Goal: Browse casually: Explore the website without a specific task or goal

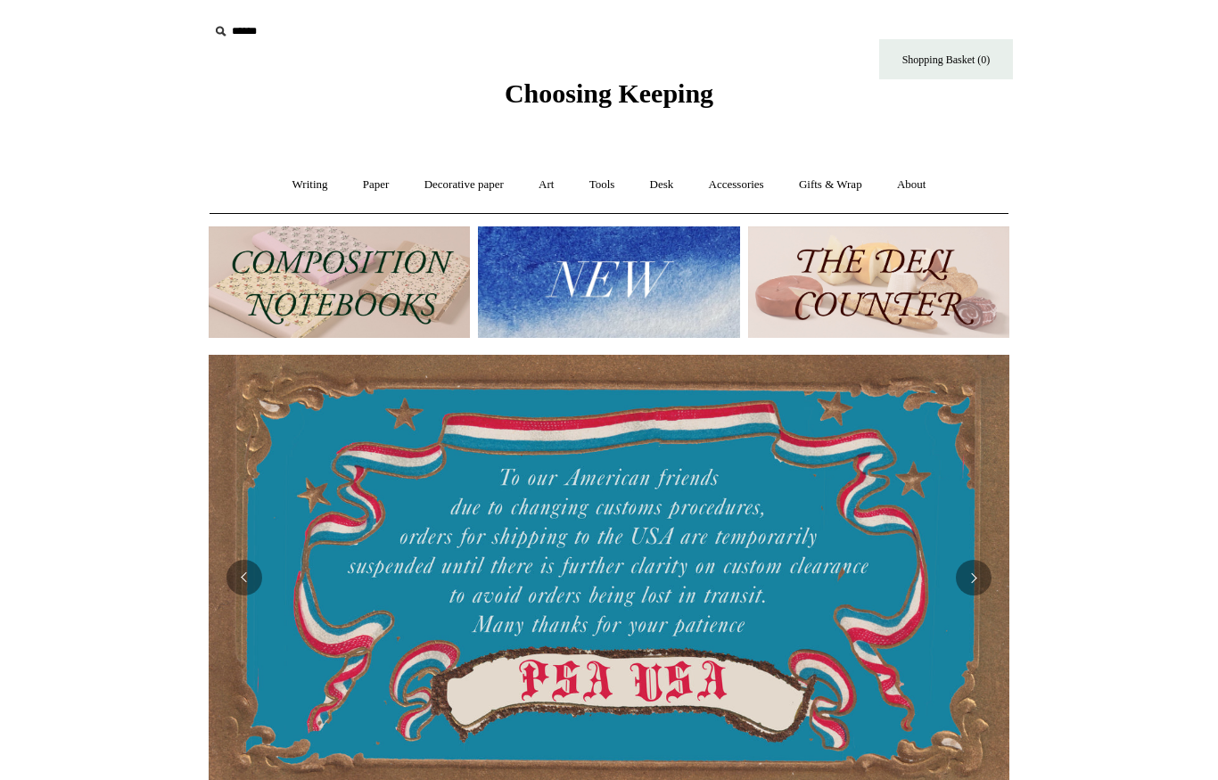
click at [373, 282] on img at bounding box center [339, 281] width 261 height 111
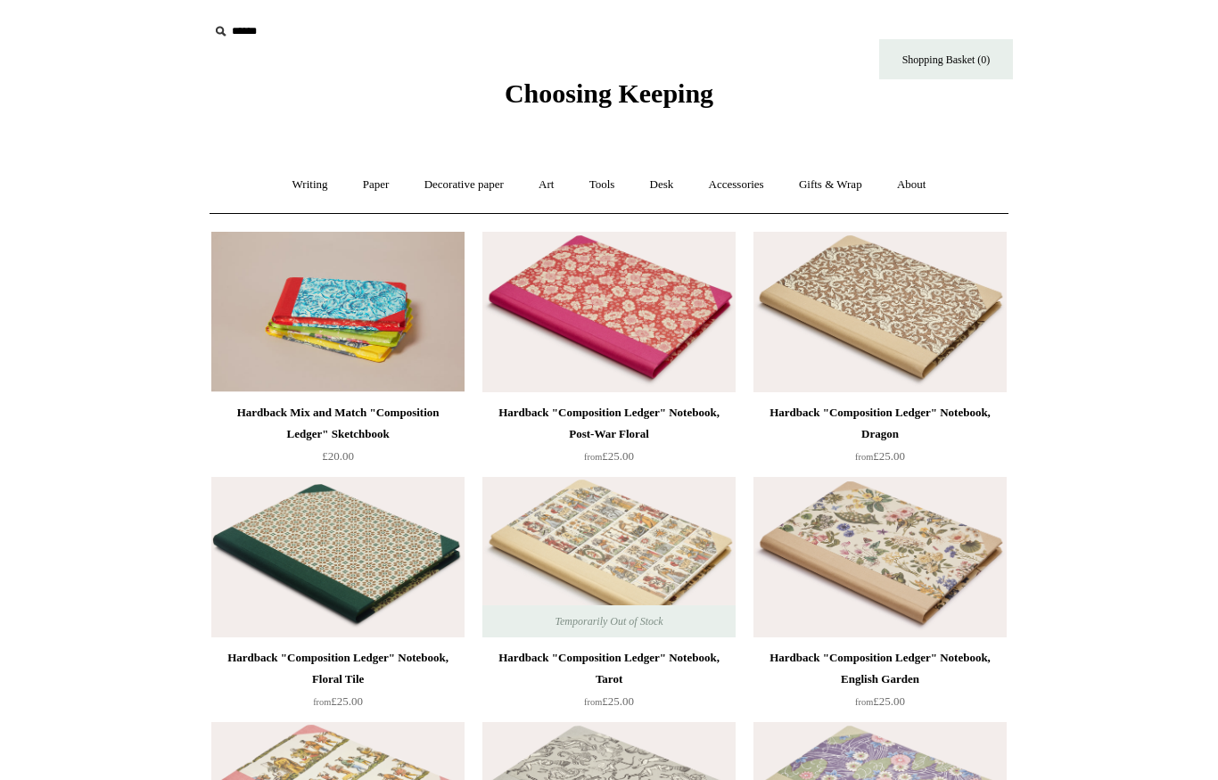
click at [360, 170] on link "Paper +" at bounding box center [376, 184] width 59 height 47
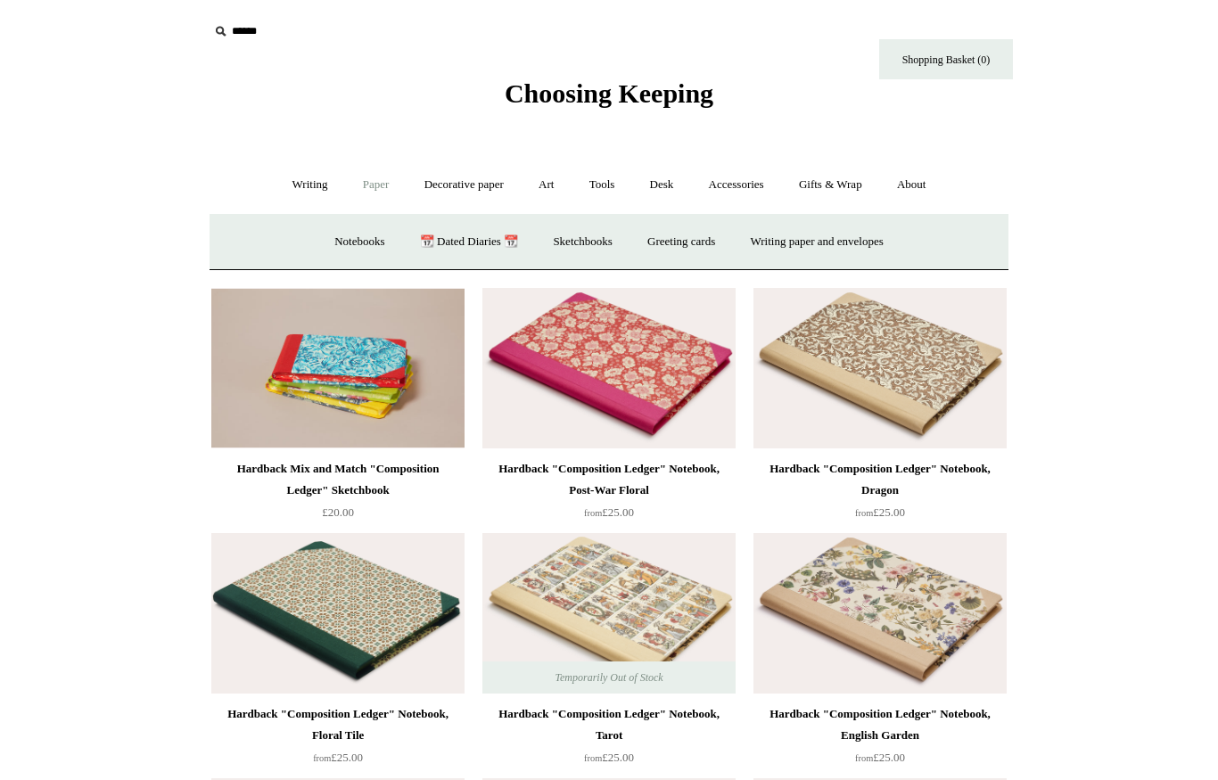
click at [447, 238] on link "📆 Dated Diaries 📆" at bounding box center [469, 241] width 130 height 47
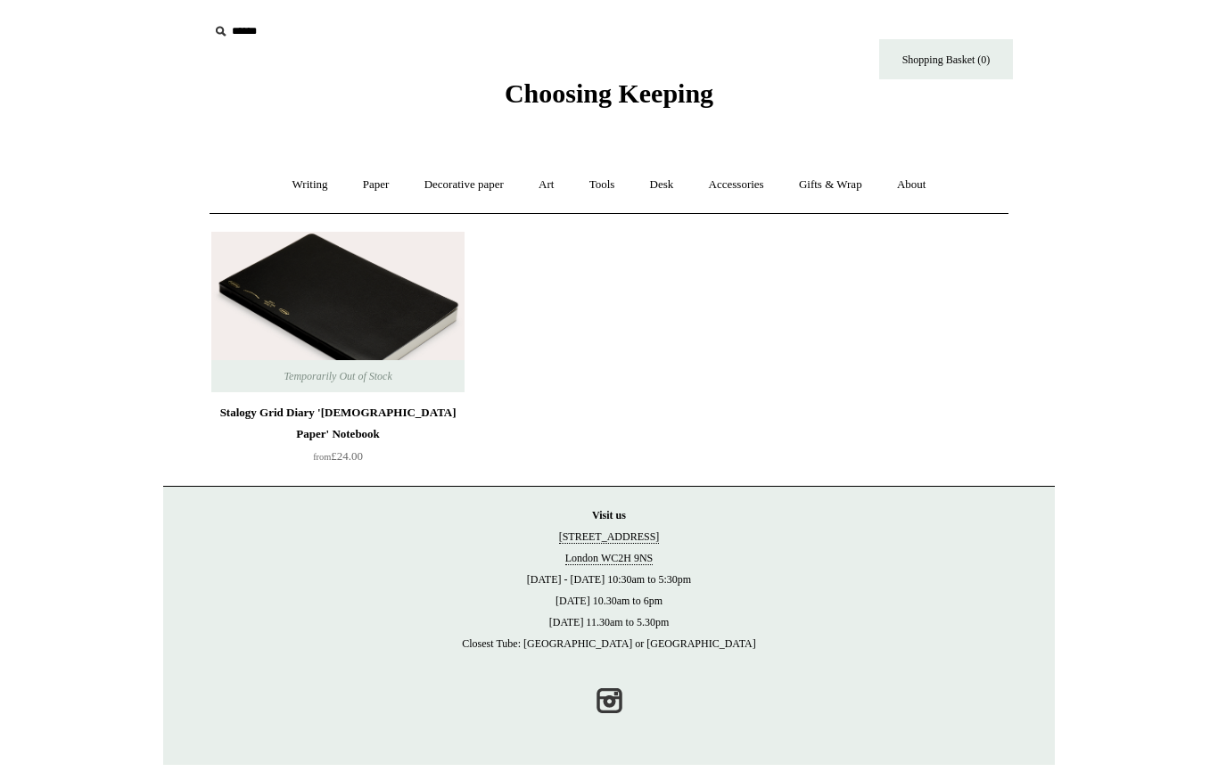
click at [329, 409] on div "Stalogy Grid Diary 'Bible Paper' Notebook" at bounding box center [338, 423] width 244 height 43
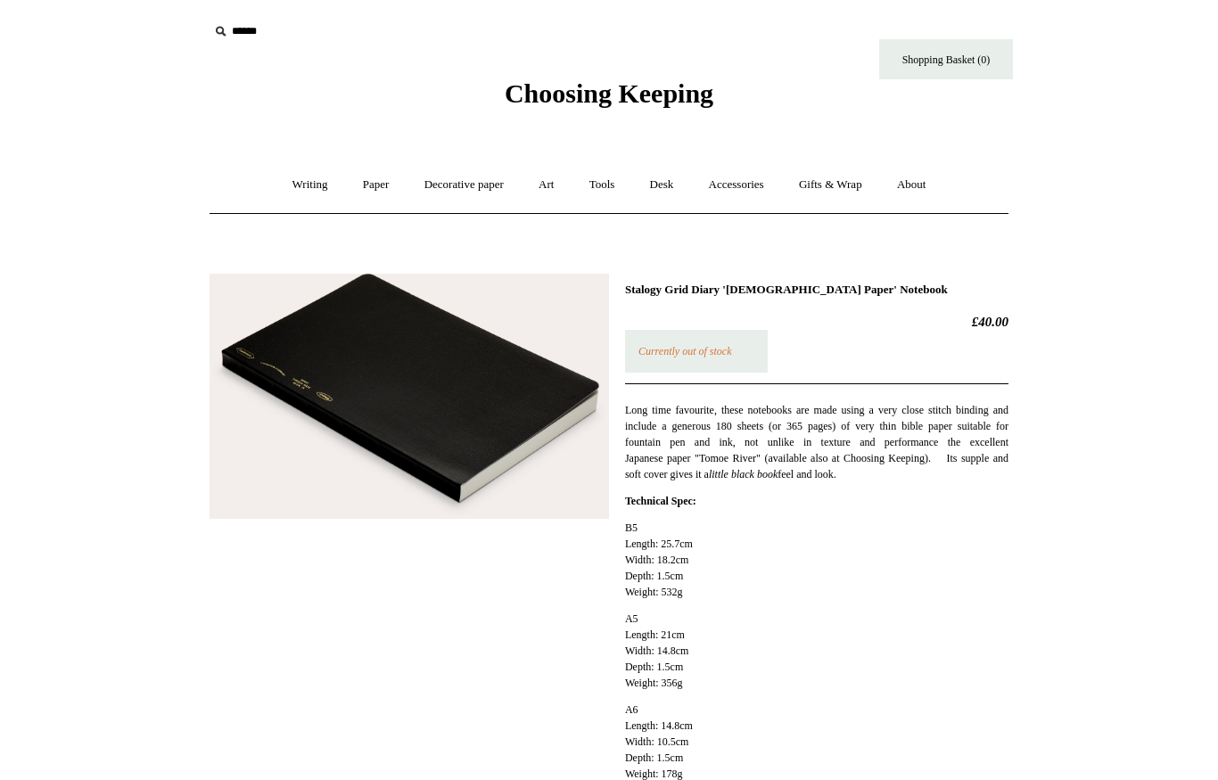
click at [751, 171] on link "Accessories +" at bounding box center [736, 184] width 87 height 47
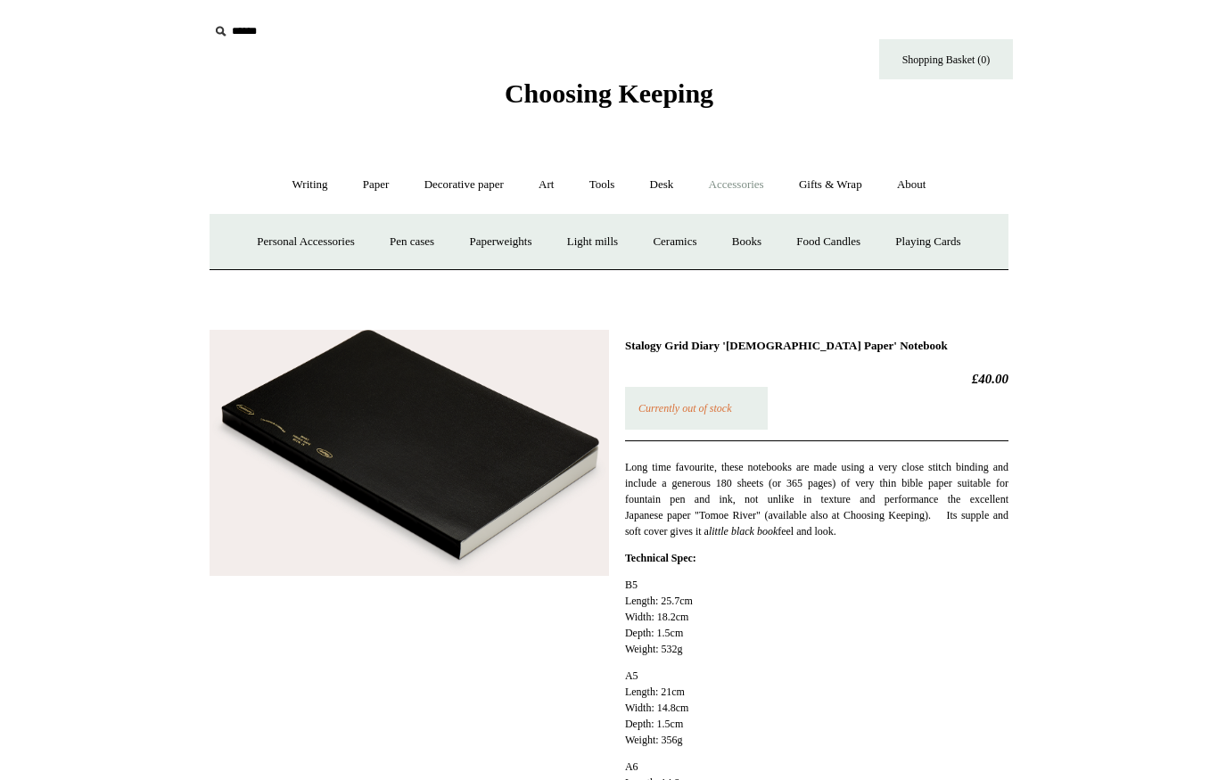
click at [284, 242] on link "Personal Accessories +" at bounding box center [305, 241] width 129 height 47
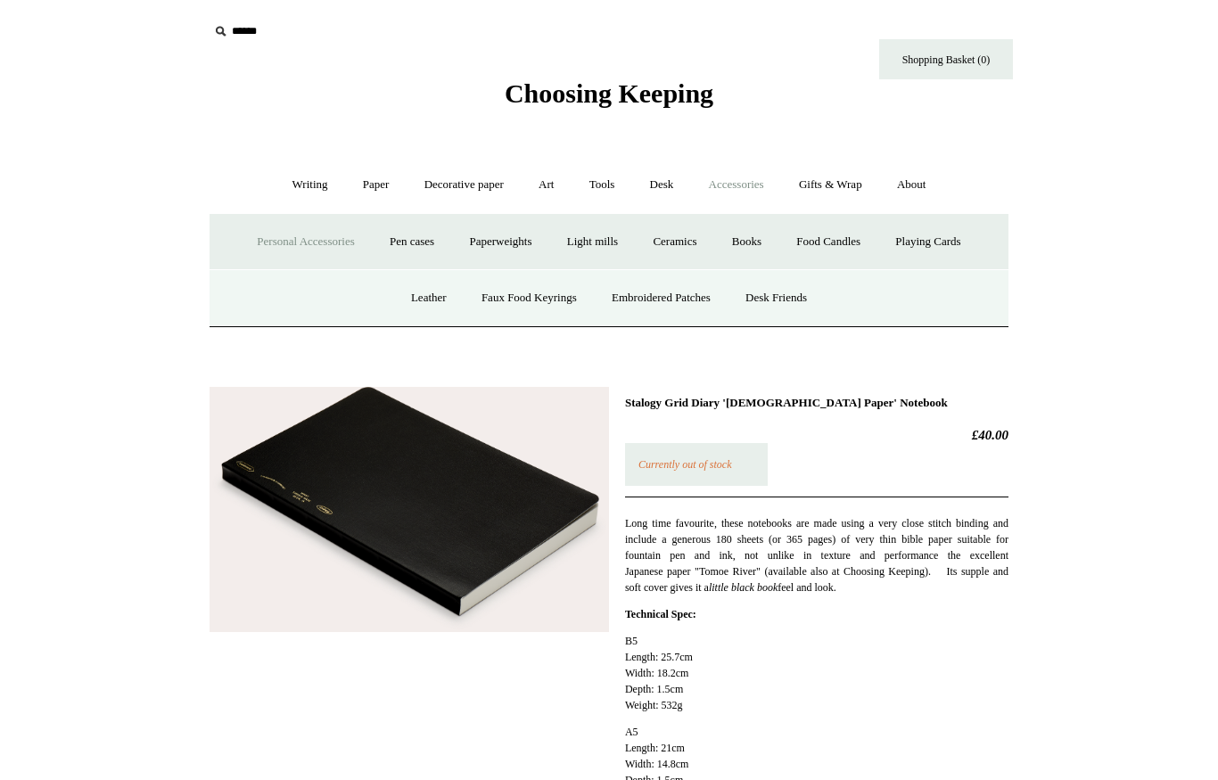
click at [798, 295] on link "Desk Friends" at bounding box center [776, 298] width 94 height 47
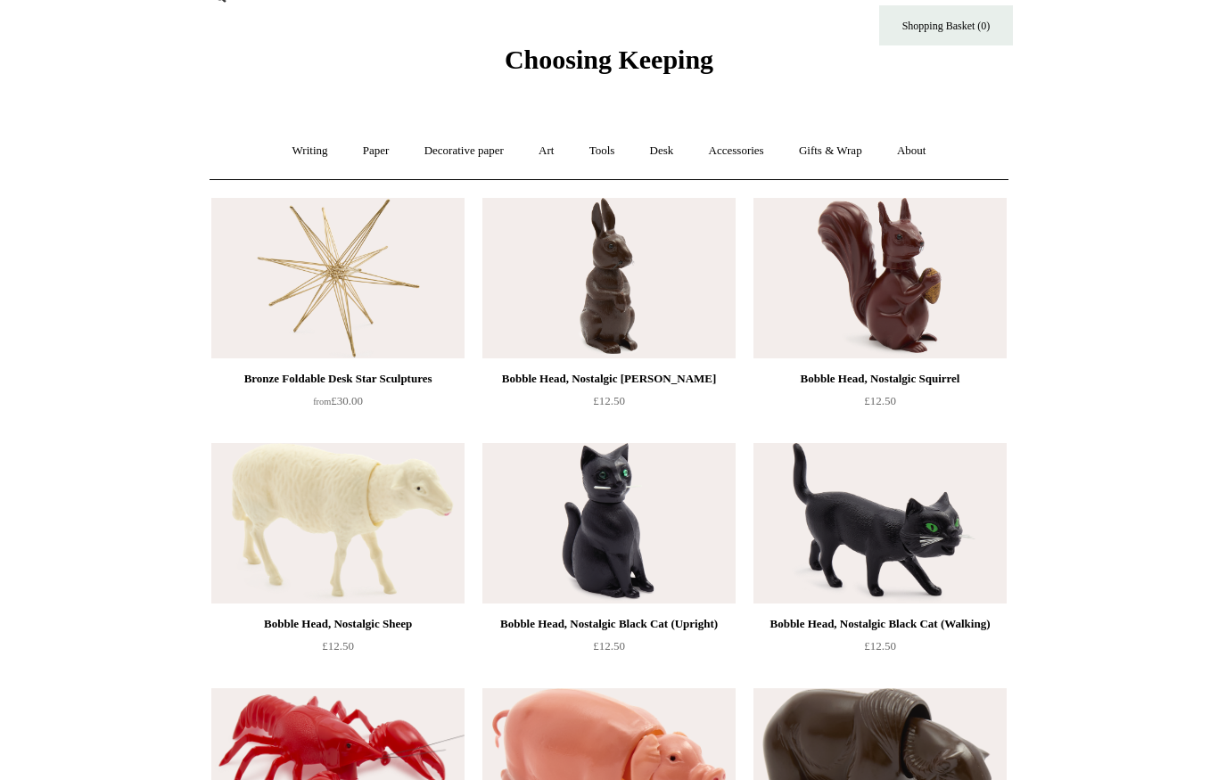
scroll to position [33, 0]
click at [538, 152] on link "Art +" at bounding box center [545, 151] width 47 height 47
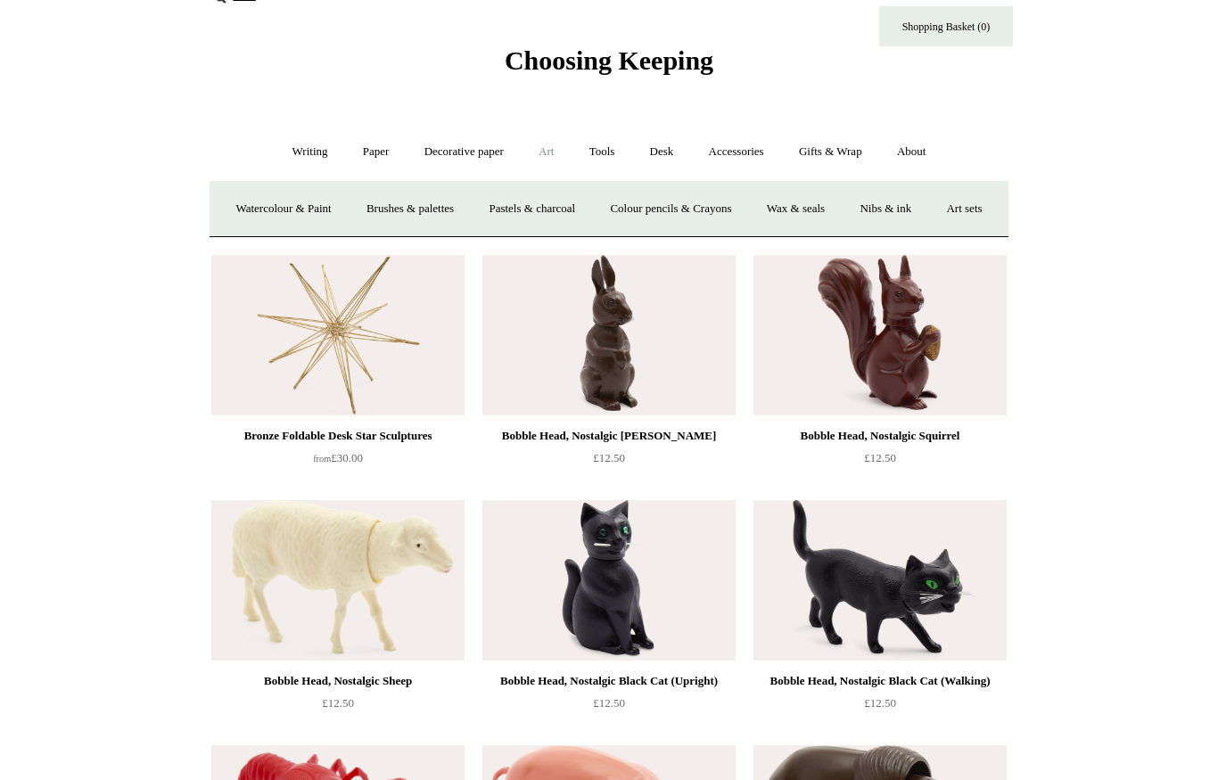
click at [930, 233] on link "Art sets" at bounding box center [964, 208] width 68 height 47
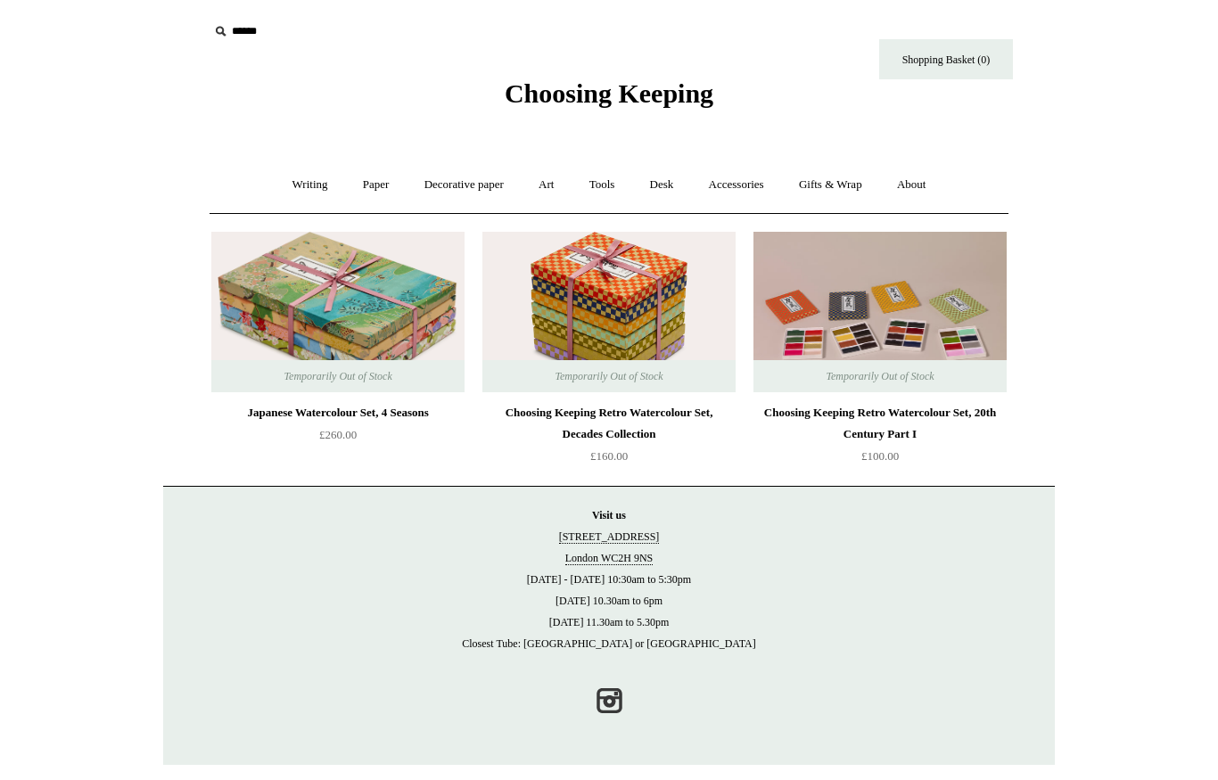
click at [557, 169] on link "Art +" at bounding box center [545, 184] width 47 height 47
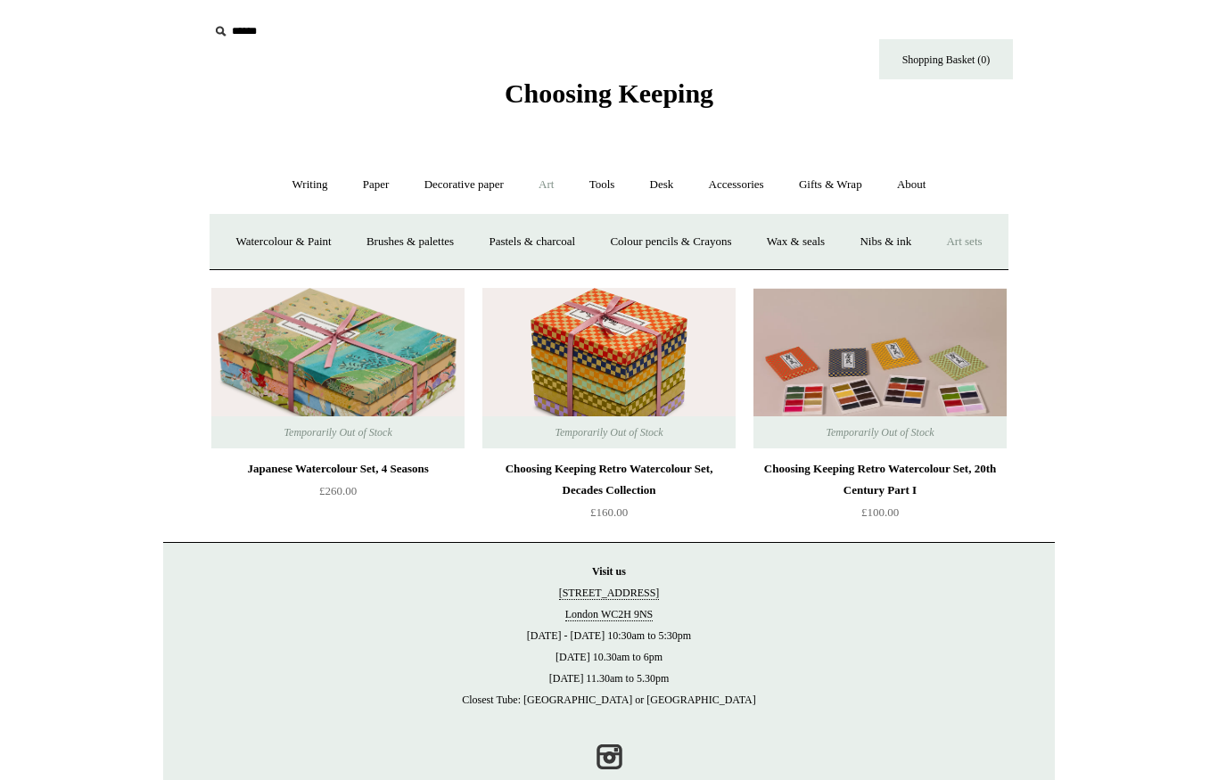
click at [332, 230] on link "Watercolour & Paint" at bounding box center [282, 241] width 127 height 47
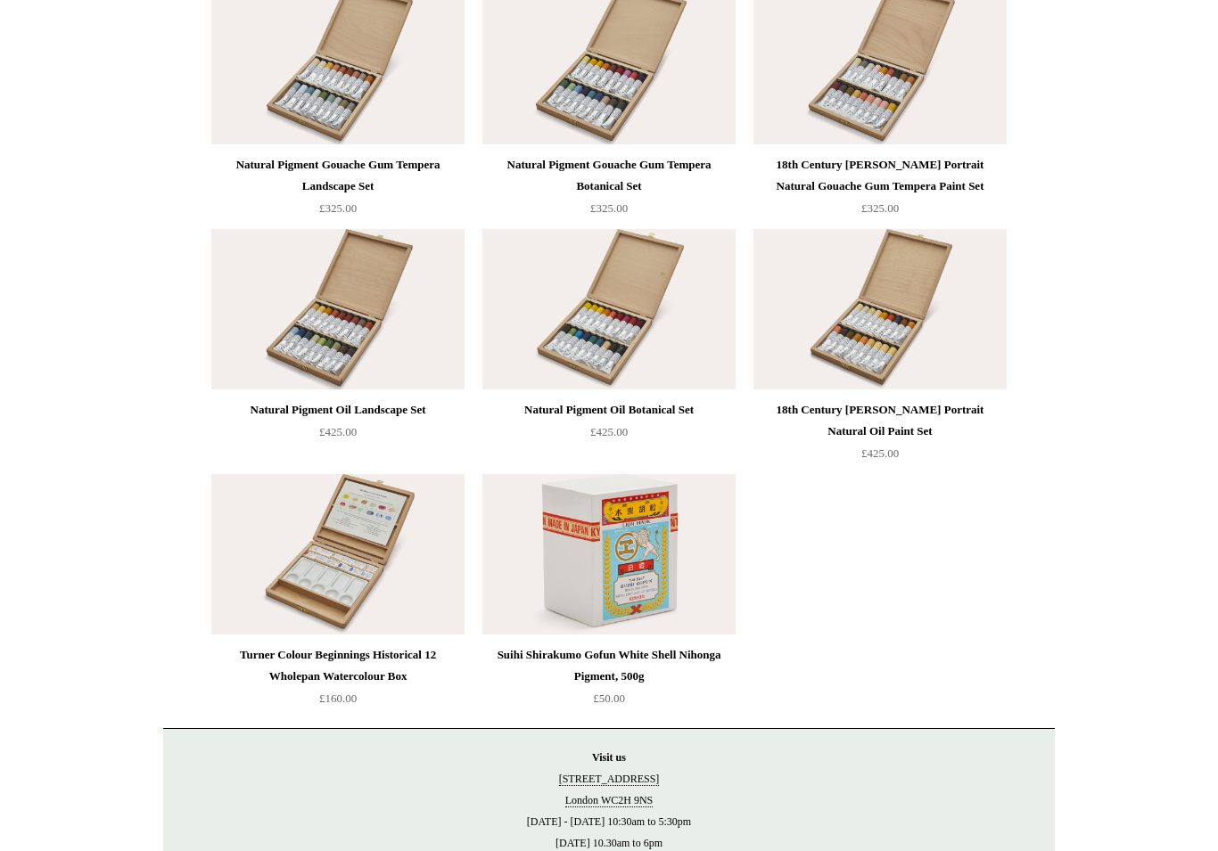
scroll to position [3434, 0]
click at [610, 670] on div "Suihi Shirakumo Gofun White Shell Nihonga Pigment, 500g" at bounding box center [609, 665] width 244 height 43
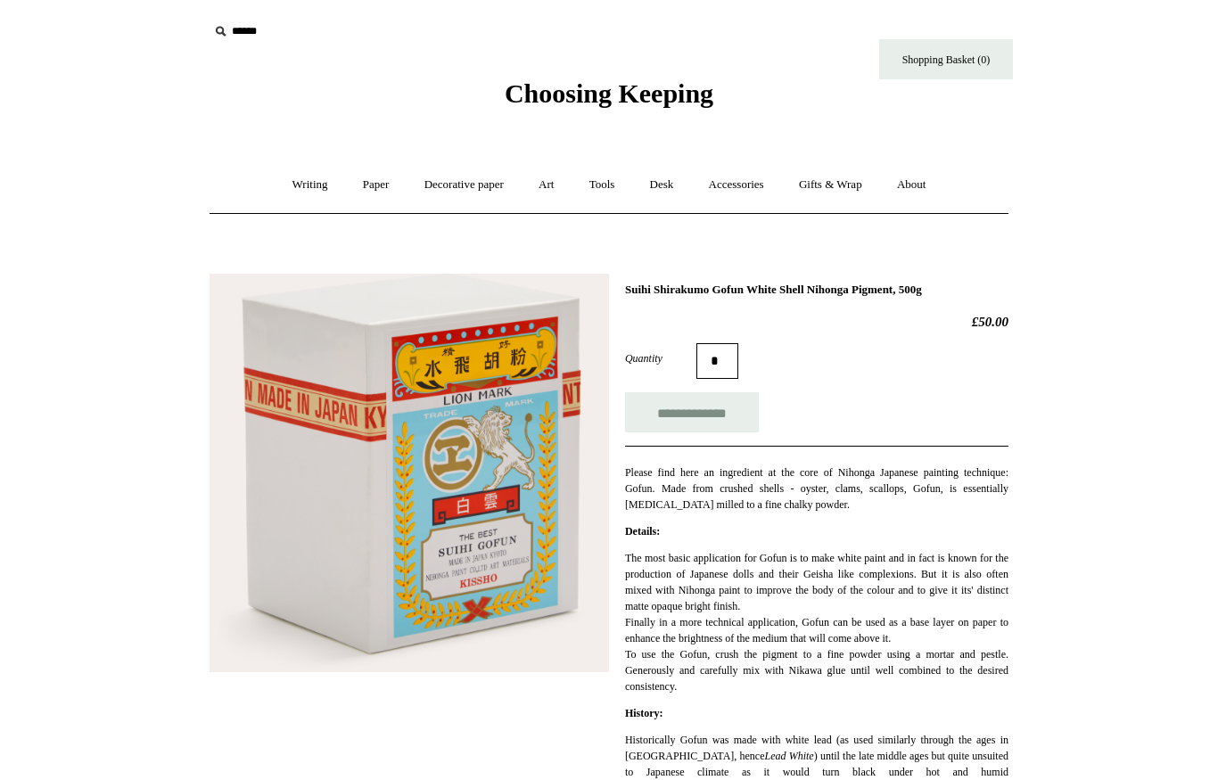
click at [605, 175] on link "Tools +" at bounding box center [602, 184] width 58 height 47
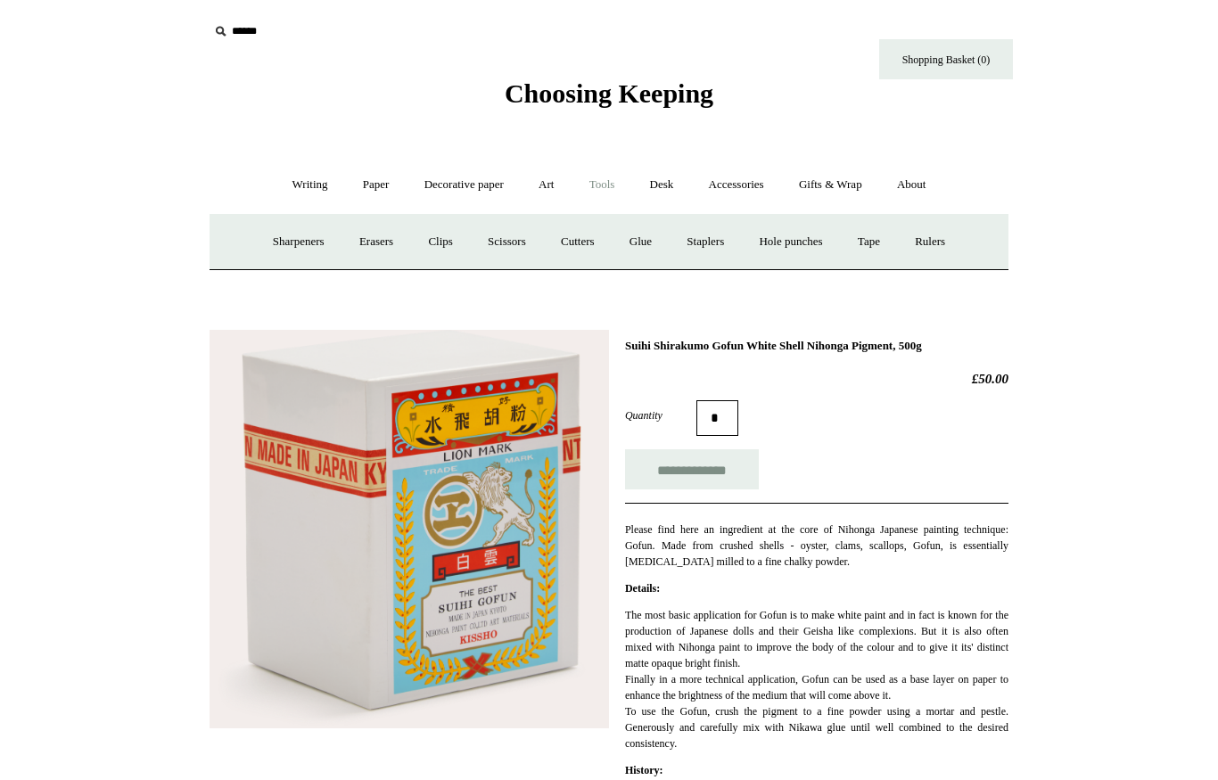
click at [806, 223] on link "Hole punches" at bounding box center [789, 241] width 95 height 47
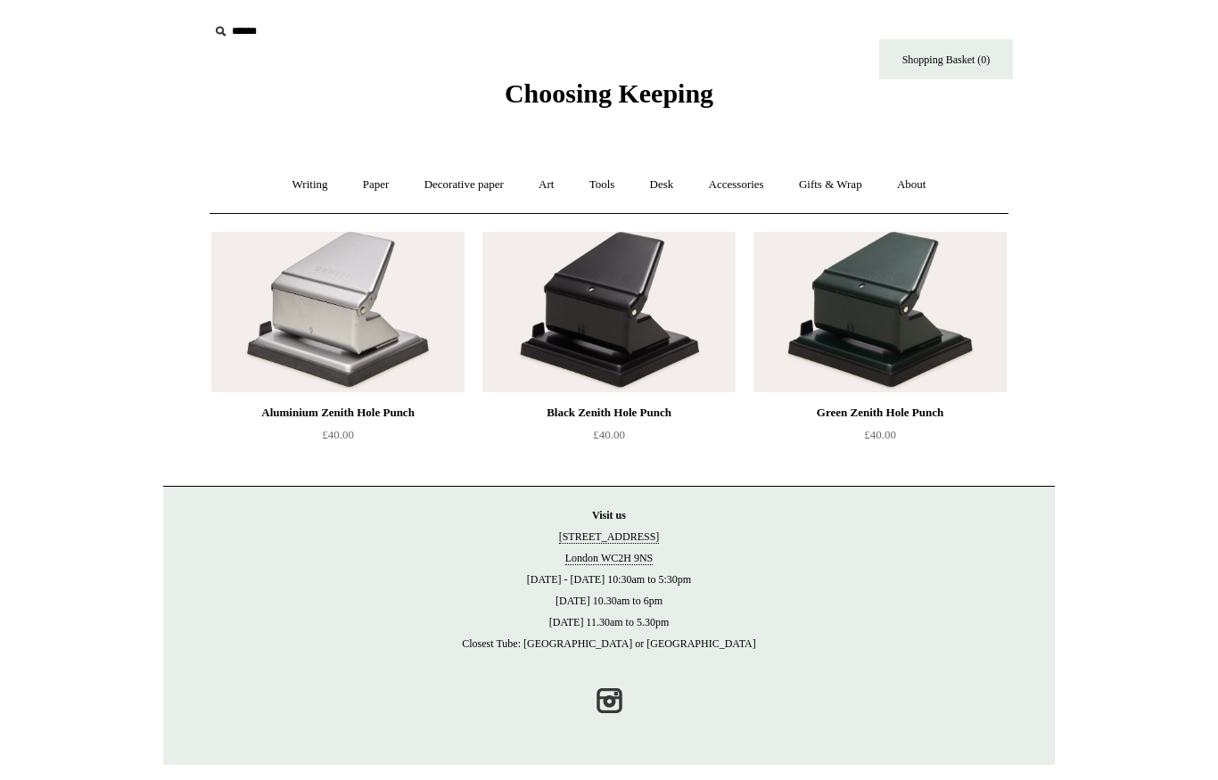
click at [898, 275] on img at bounding box center [879, 312] width 253 height 160
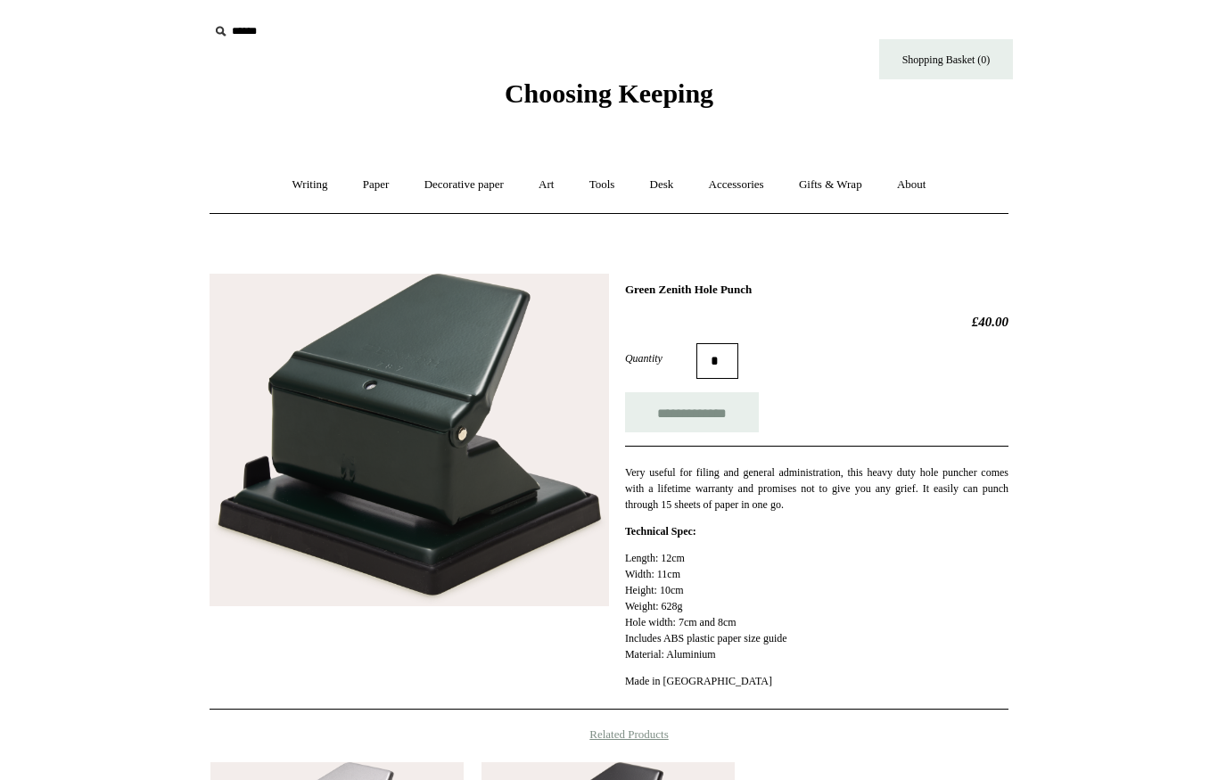
click at [606, 178] on link "Tools +" at bounding box center [602, 184] width 58 height 47
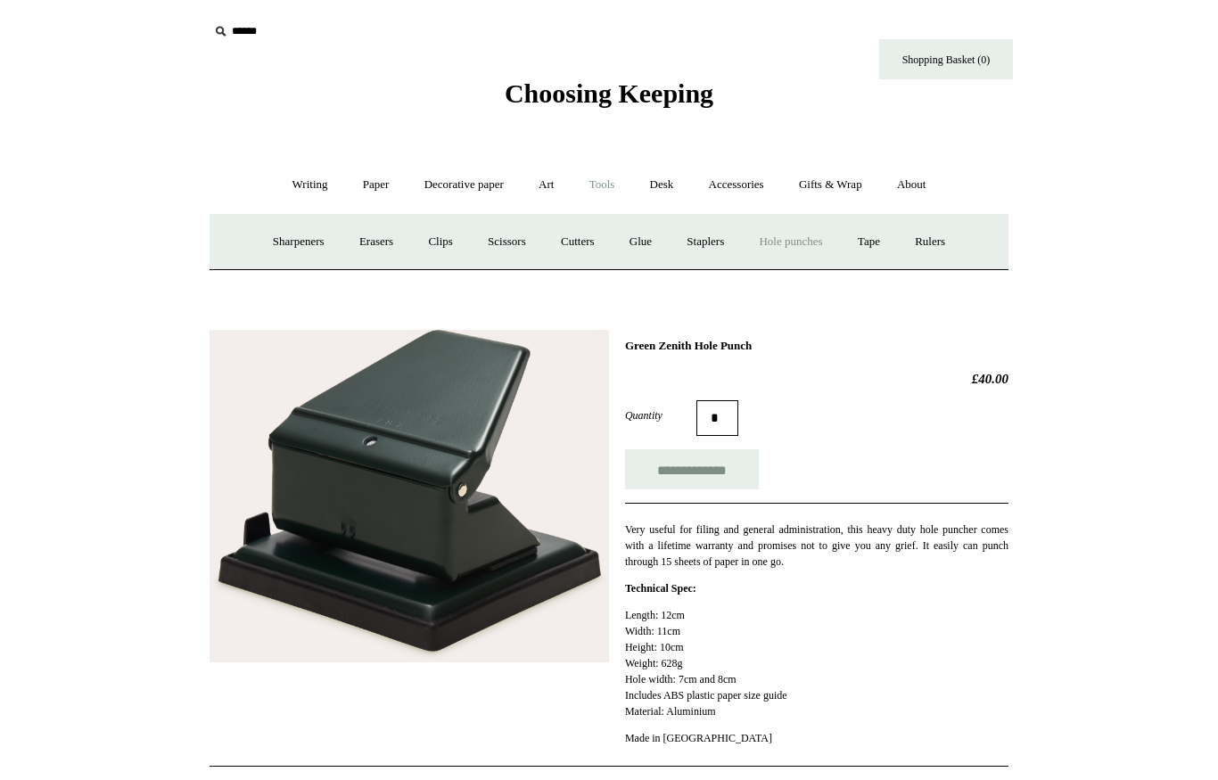
click at [961, 238] on link "Rulers" at bounding box center [929, 241] width 62 height 47
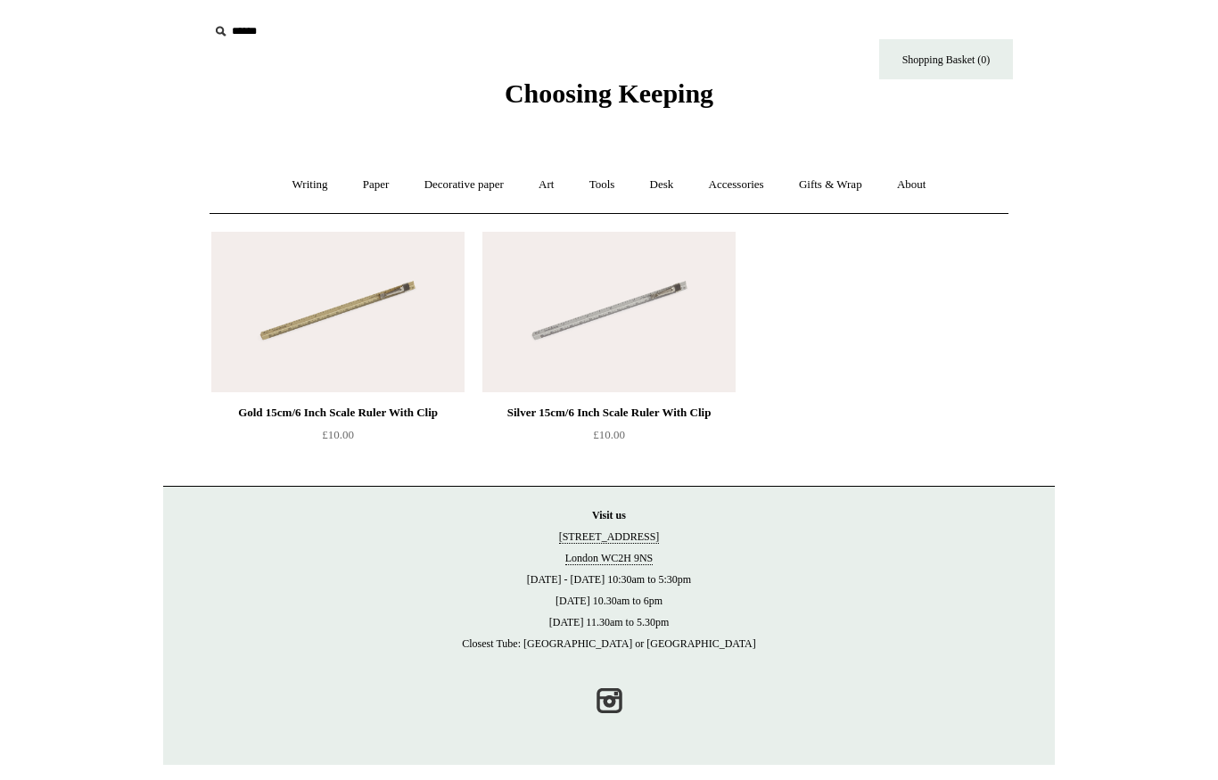
click at [603, 181] on link "Tools +" at bounding box center [602, 184] width 58 height 47
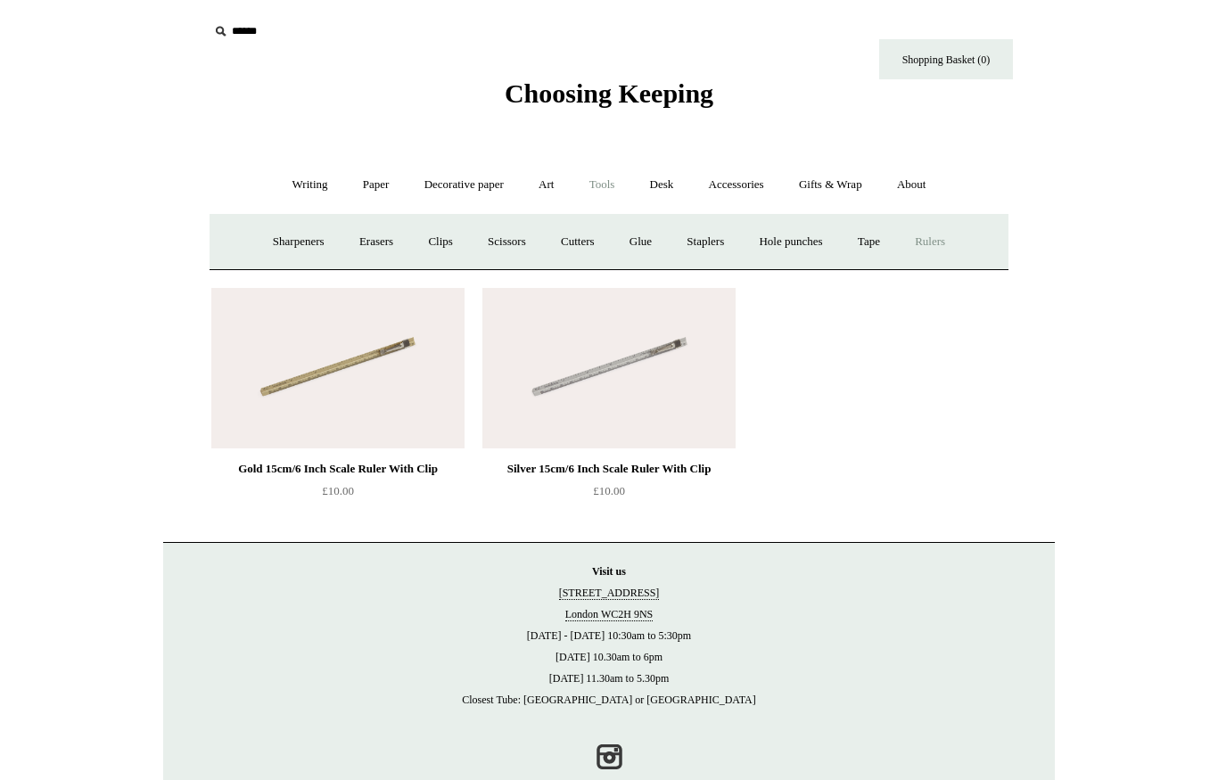
click at [373, 240] on link "Erasers" at bounding box center [376, 241] width 66 height 47
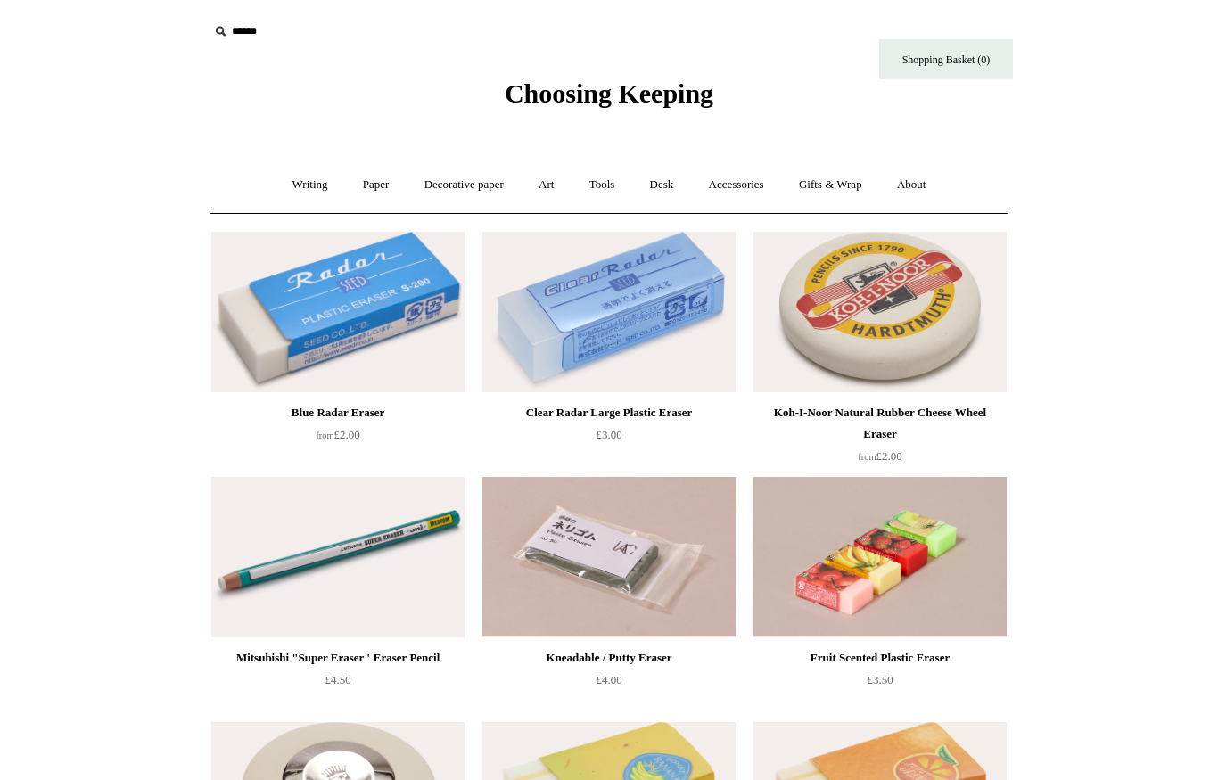
click at [964, 440] on div "Koh-I-Noor Natural Rubber Cheese Wheel Eraser" at bounding box center [880, 423] width 244 height 43
click at [605, 182] on link "Tools +" at bounding box center [602, 184] width 58 height 47
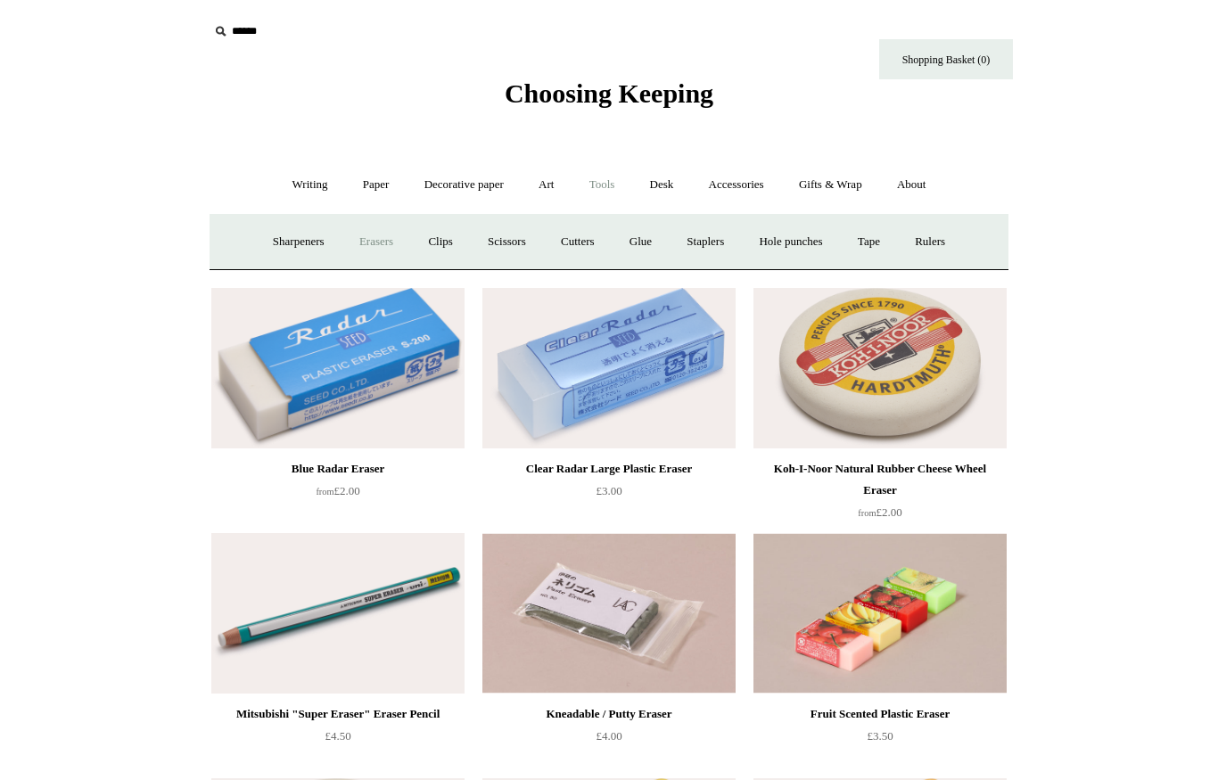
click at [430, 239] on link "Clips +" at bounding box center [440, 241] width 56 height 47
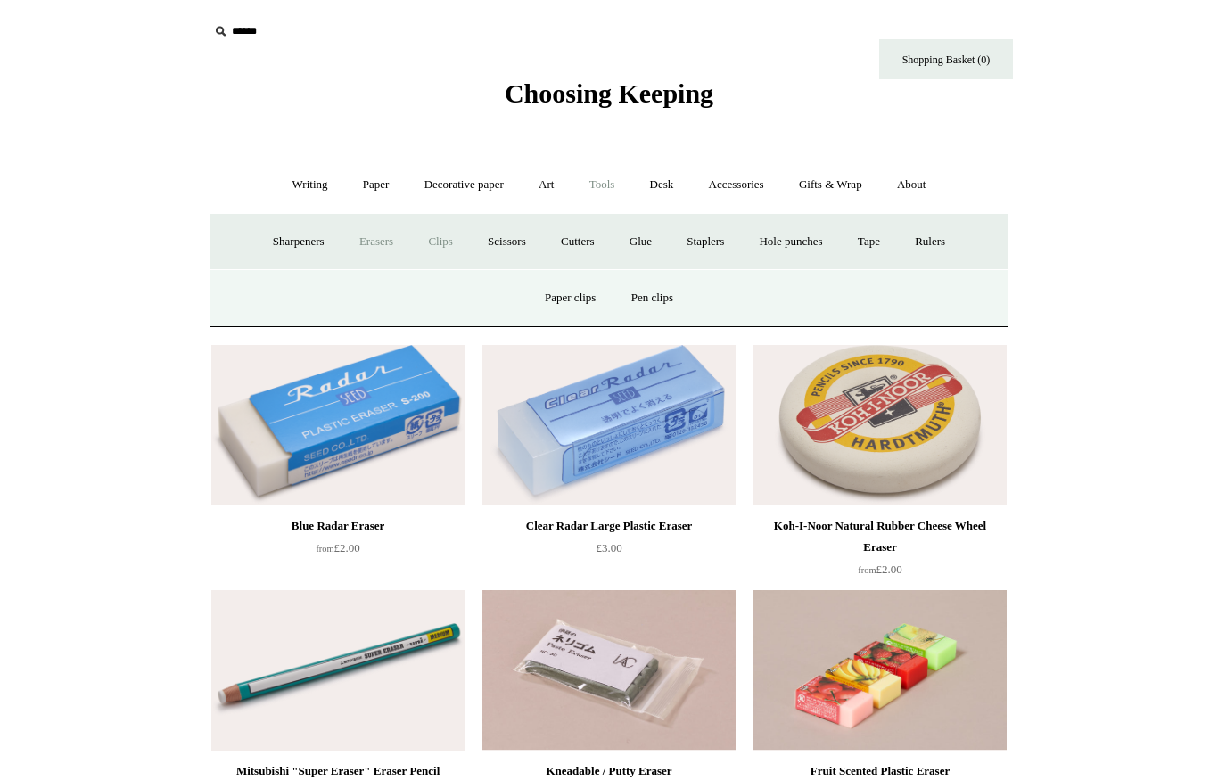
click at [658, 291] on link "Pen clips" at bounding box center [652, 298] width 74 height 47
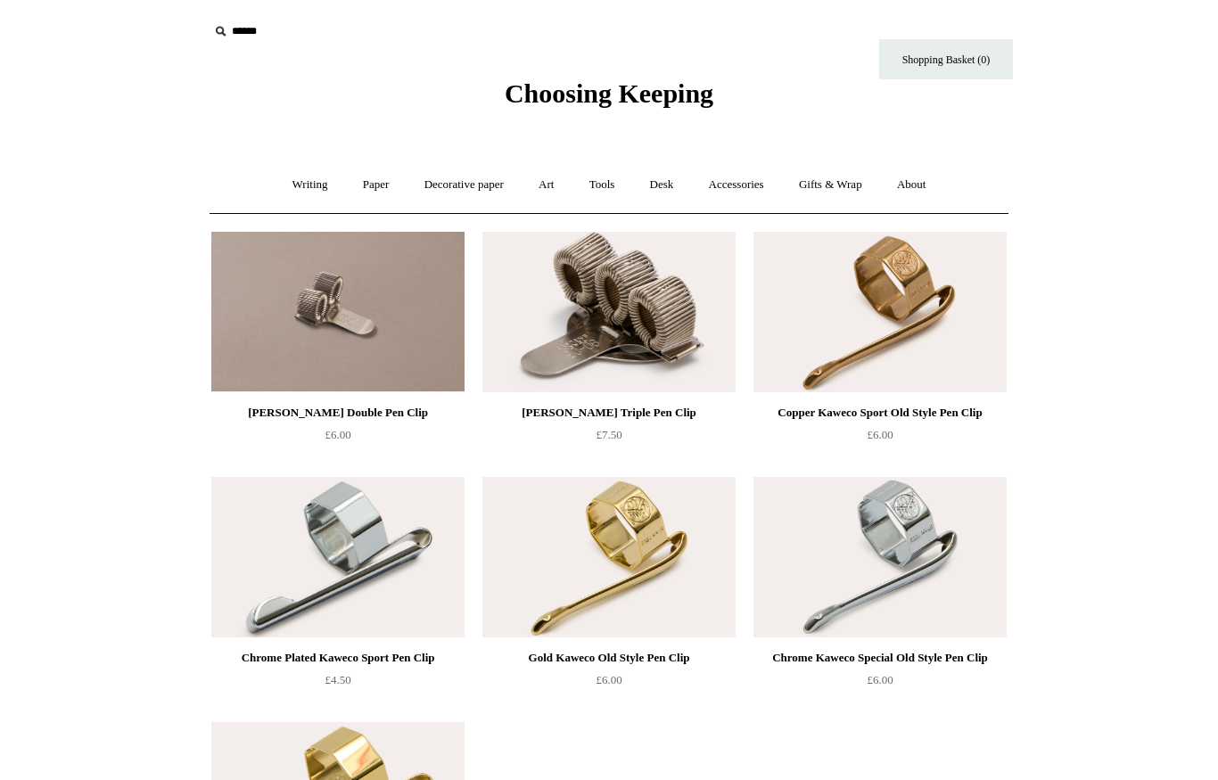
click at [611, 183] on link "Tools +" at bounding box center [602, 184] width 58 height 47
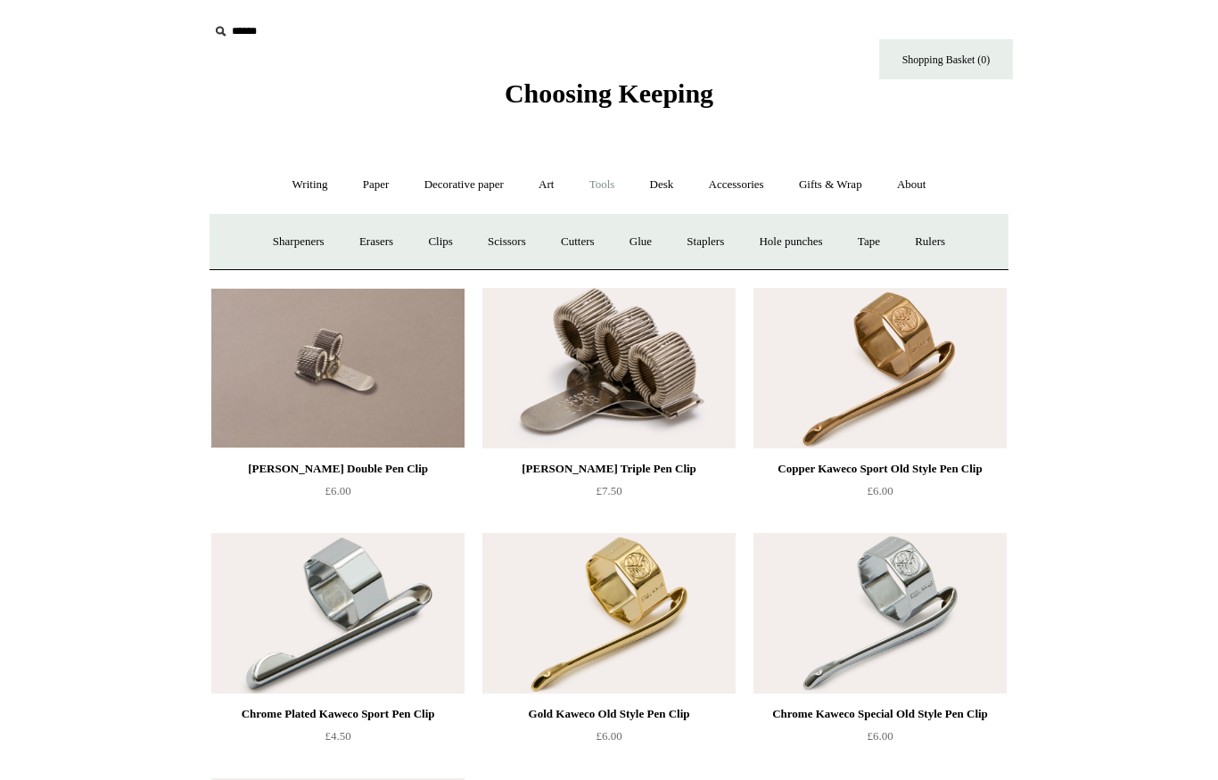
click at [582, 234] on link "Cutters" at bounding box center [578, 241] width 66 height 47
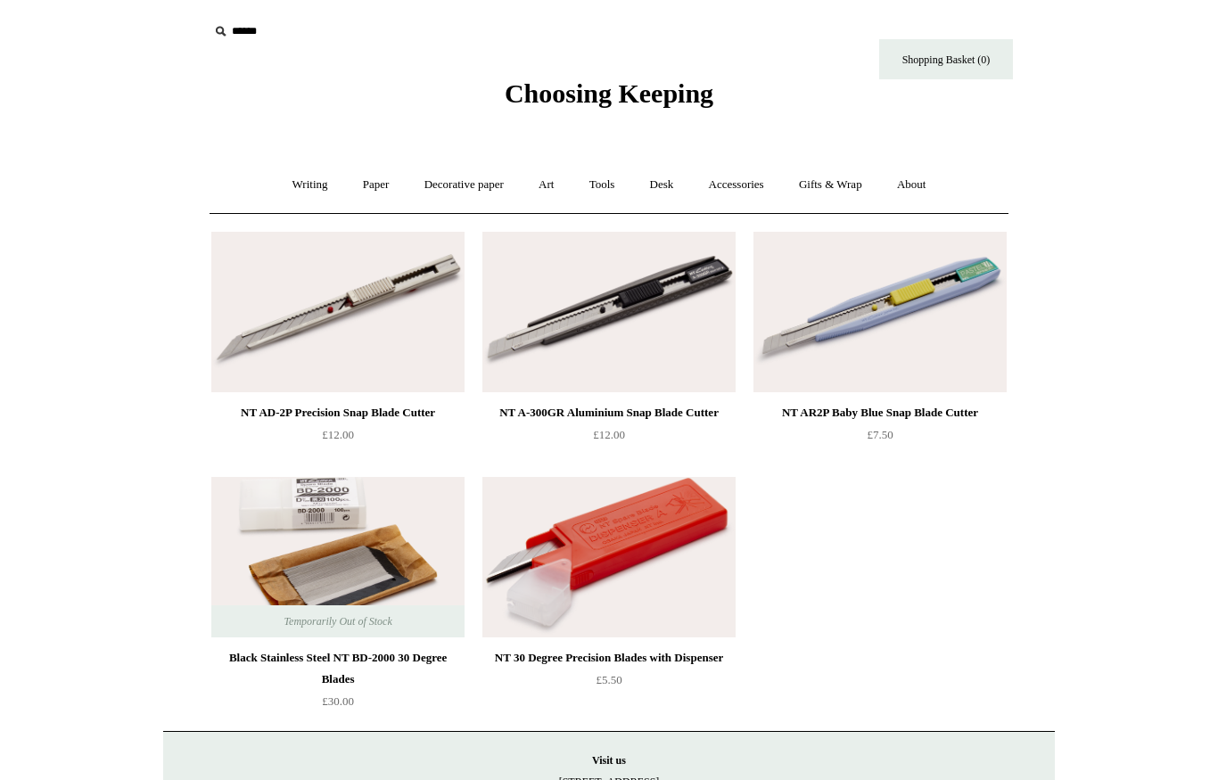
click at [607, 179] on link "Tools +" at bounding box center [602, 184] width 58 height 47
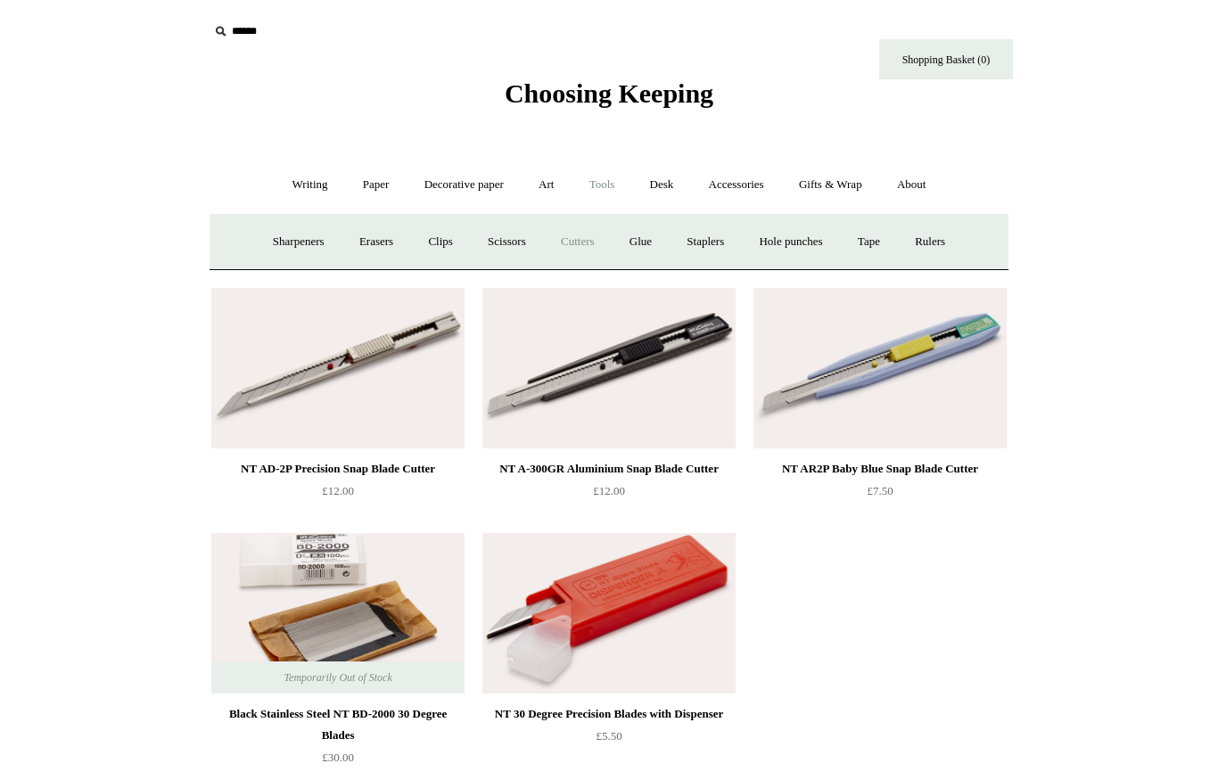
click at [645, 235] on link "Glue" at bounding box center [640, 241] width 54 height 47
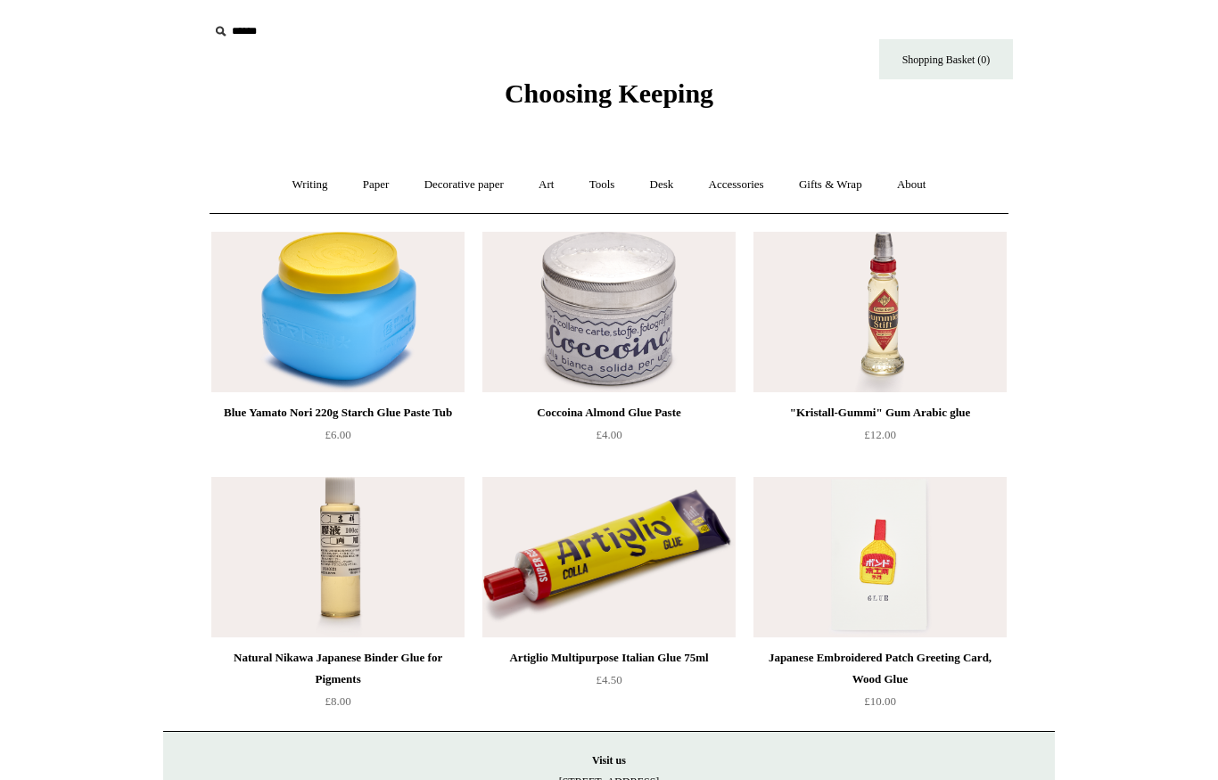
click at [672, 175] on link "Desk +" at bounding box center [662, 184] width 56 height 47
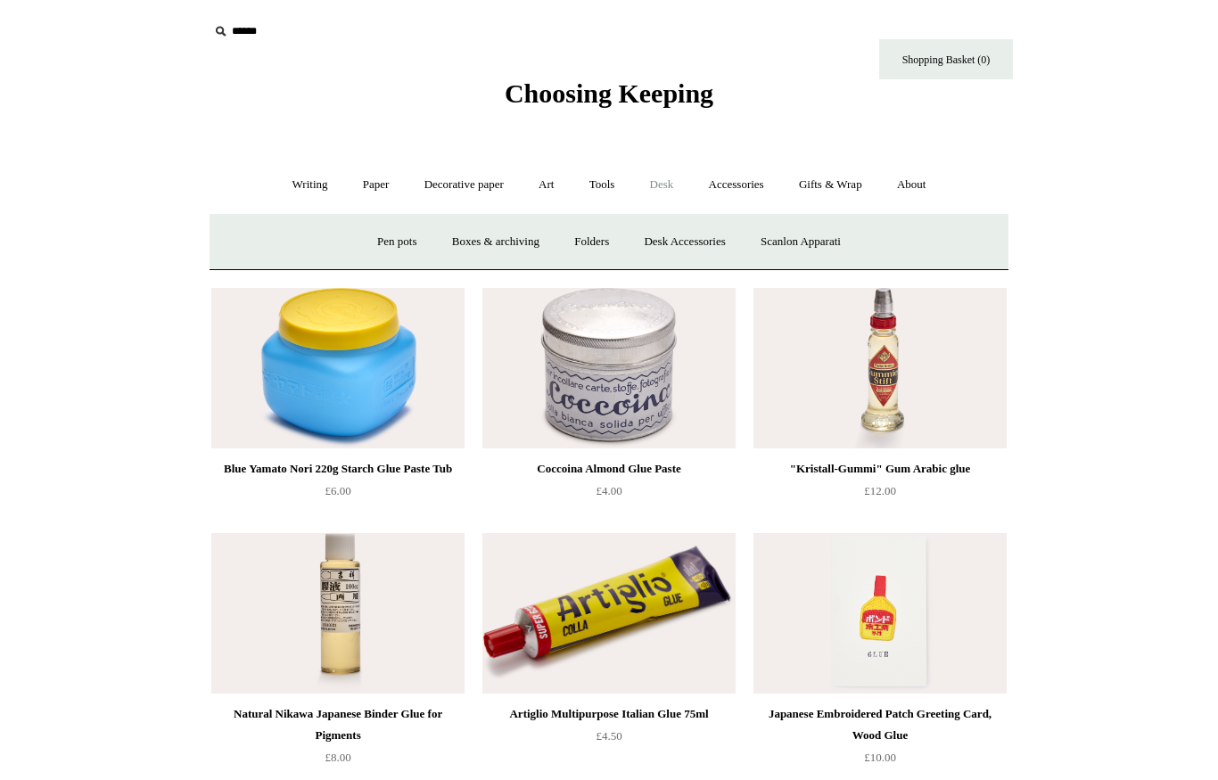
click at [393, 234] on link "Pen pots" at bounding box center [396, 241] width 71 height 47
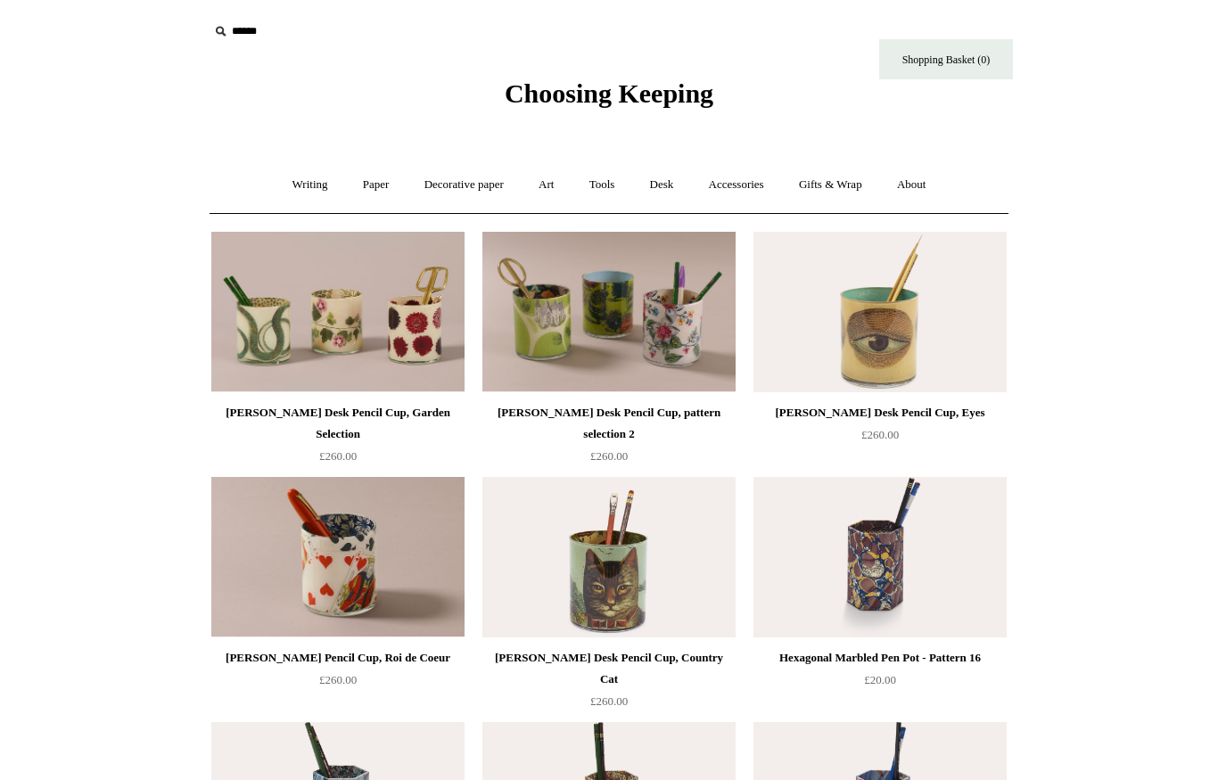
click at [668, 178] on link "Desk +" at bounding box center [662, 184] width 56 height 47
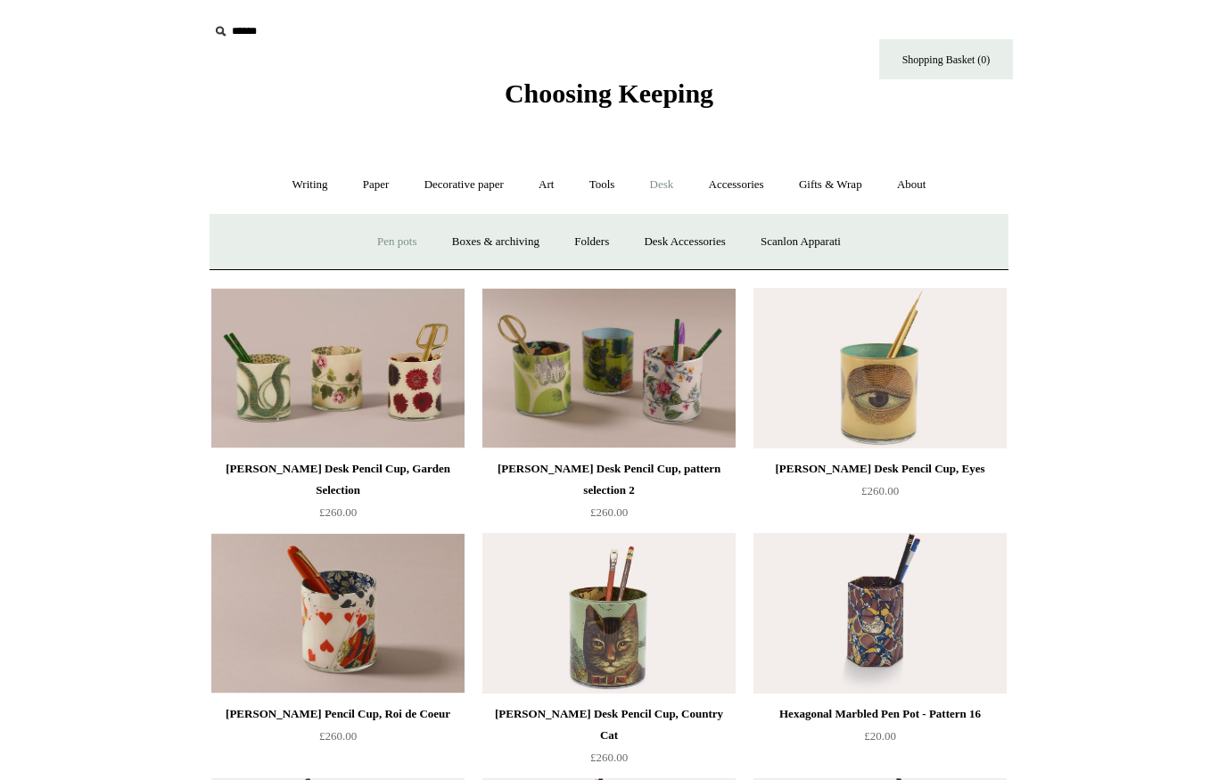
click at [511, 237] on link "Boxes & archiving" at bounding box center [495, 241] width 119 height 47
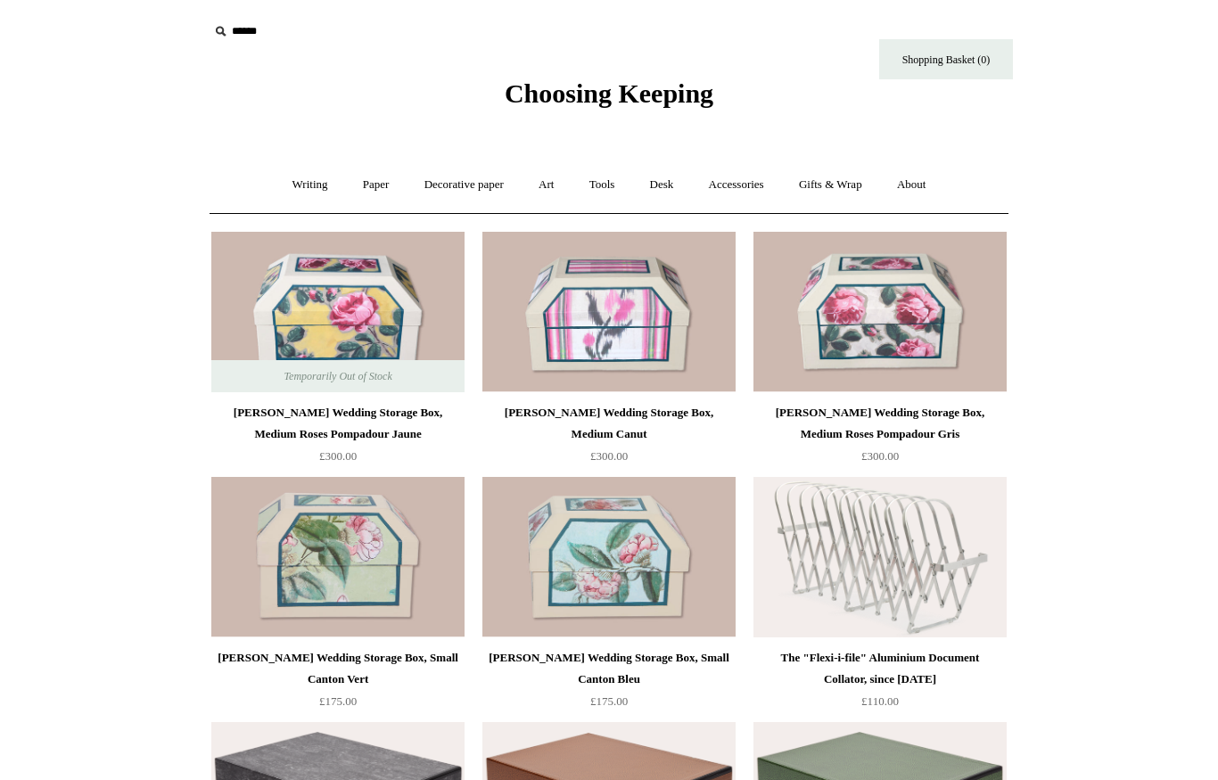
click at [668, 176] on link "Desk +" at bounding box center [662, 184] width 56 height 47
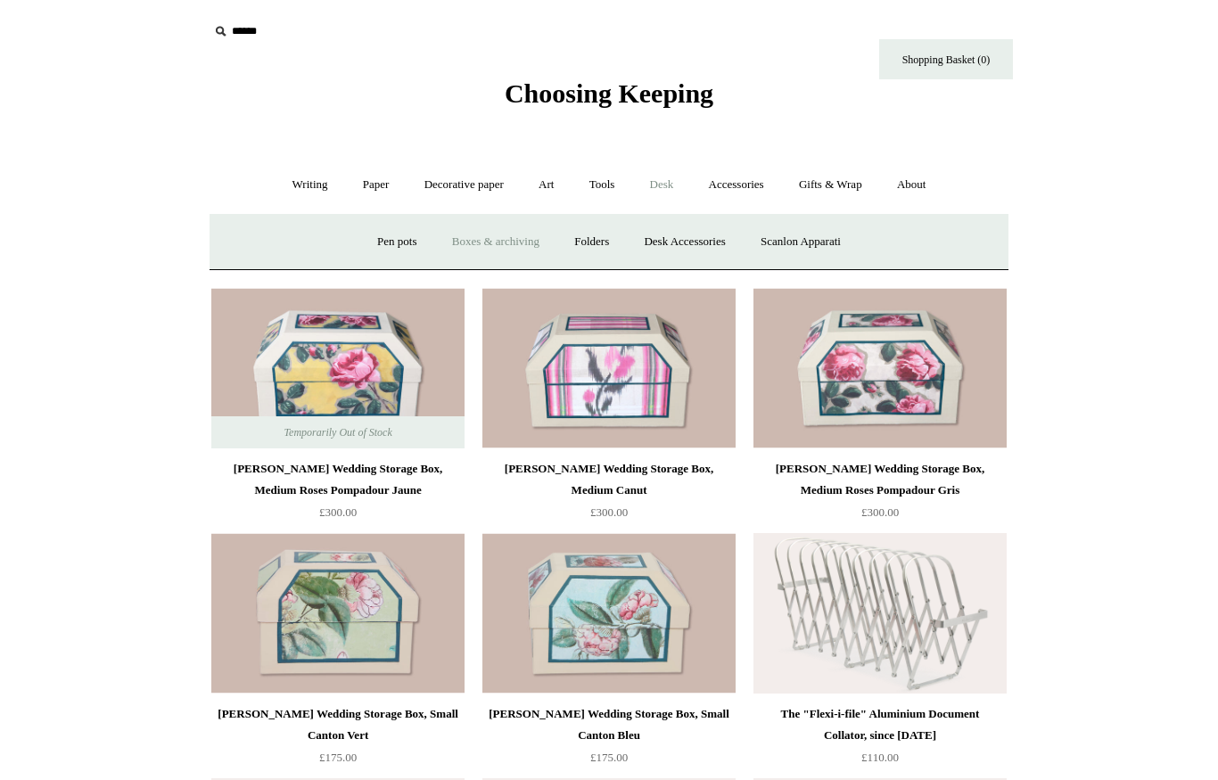
click at [695, 237] on link "Desk Accessories" at bounding box center [683, 241] width 113 height 47
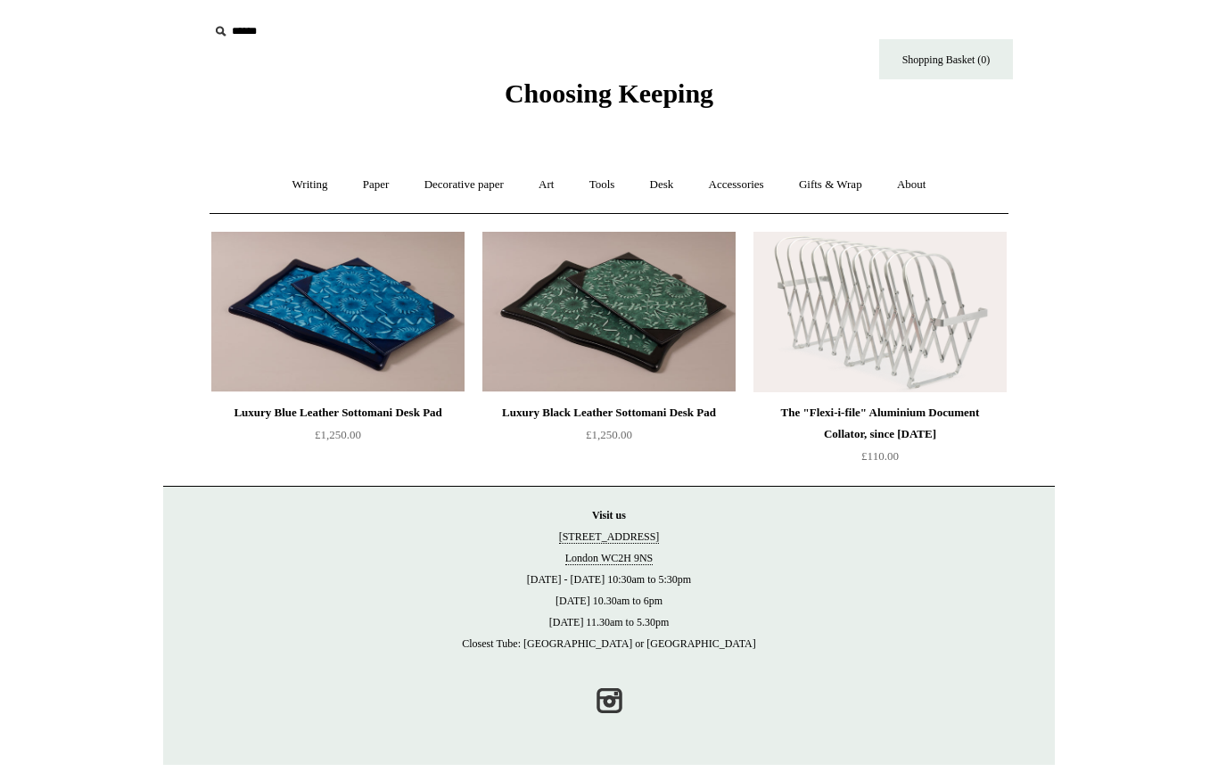
click at [667, 176] on link "Desk +" at bounding box center [662, 184] width 56 height 47
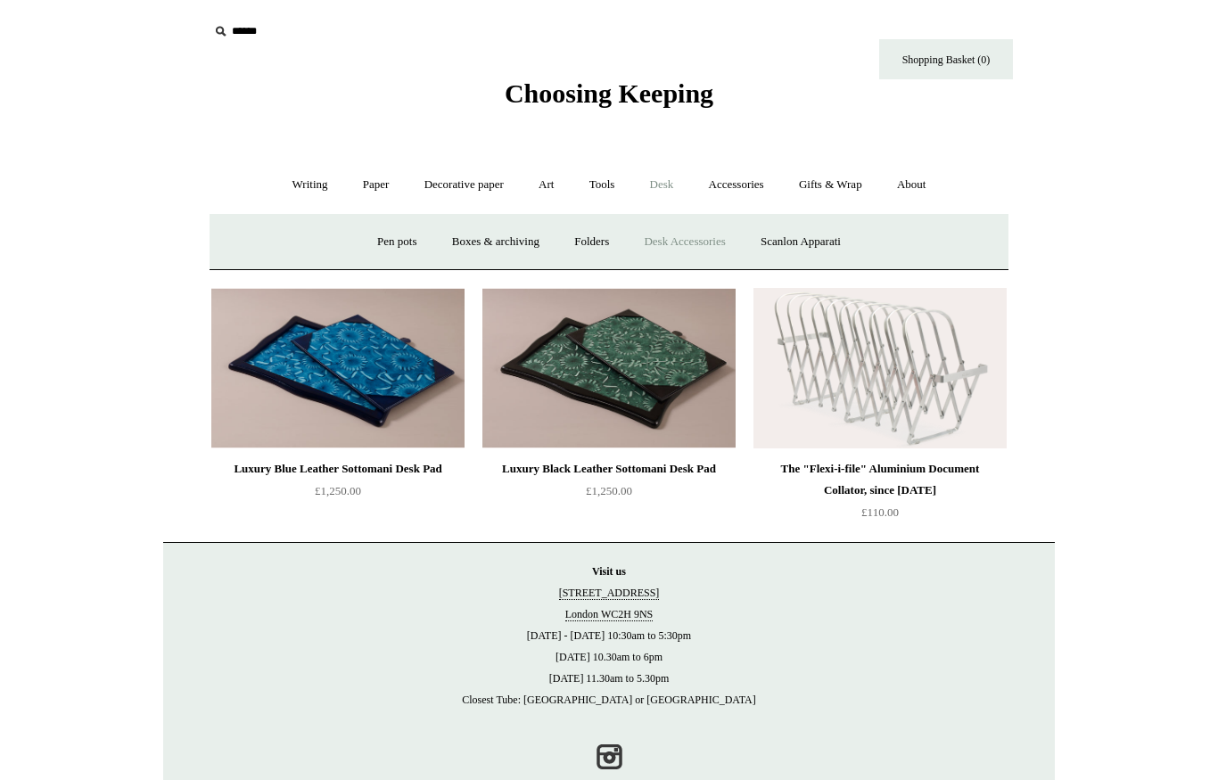
click at [831, 236] on link "Scanlon Apparati" at bounding box center [800, 241] width 112 height 47
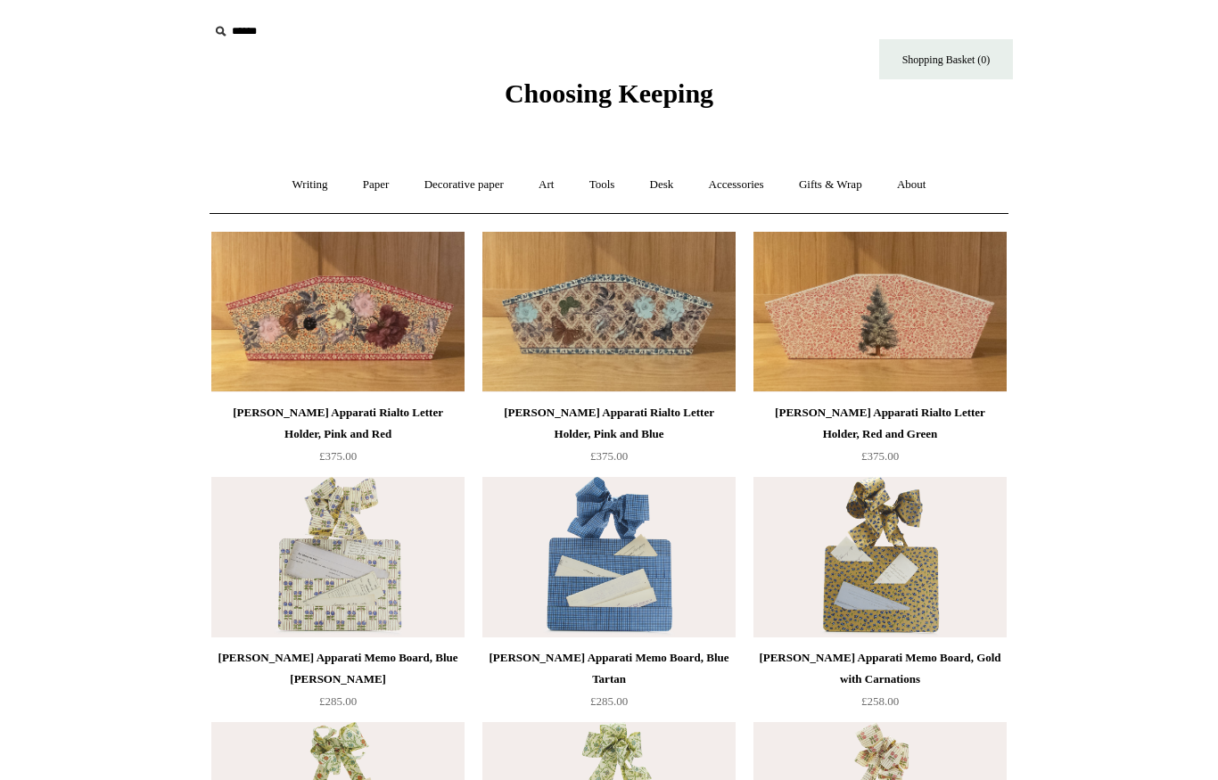
click at [463, 176] on link "Decorative paper +" at bounding box center [463, 184] width 111 height 47
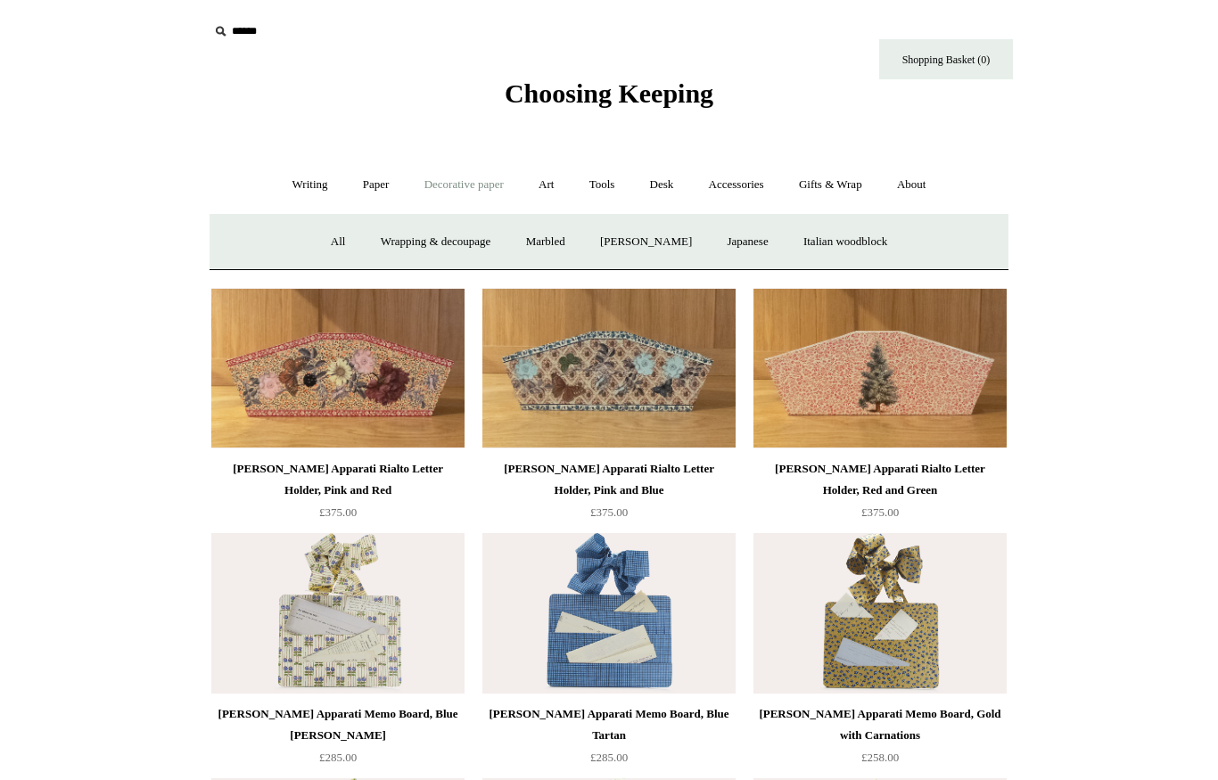
click at [448, 237] on link "Wrapping & decoupage" at bounding box center [436, 241] width 143 height 47
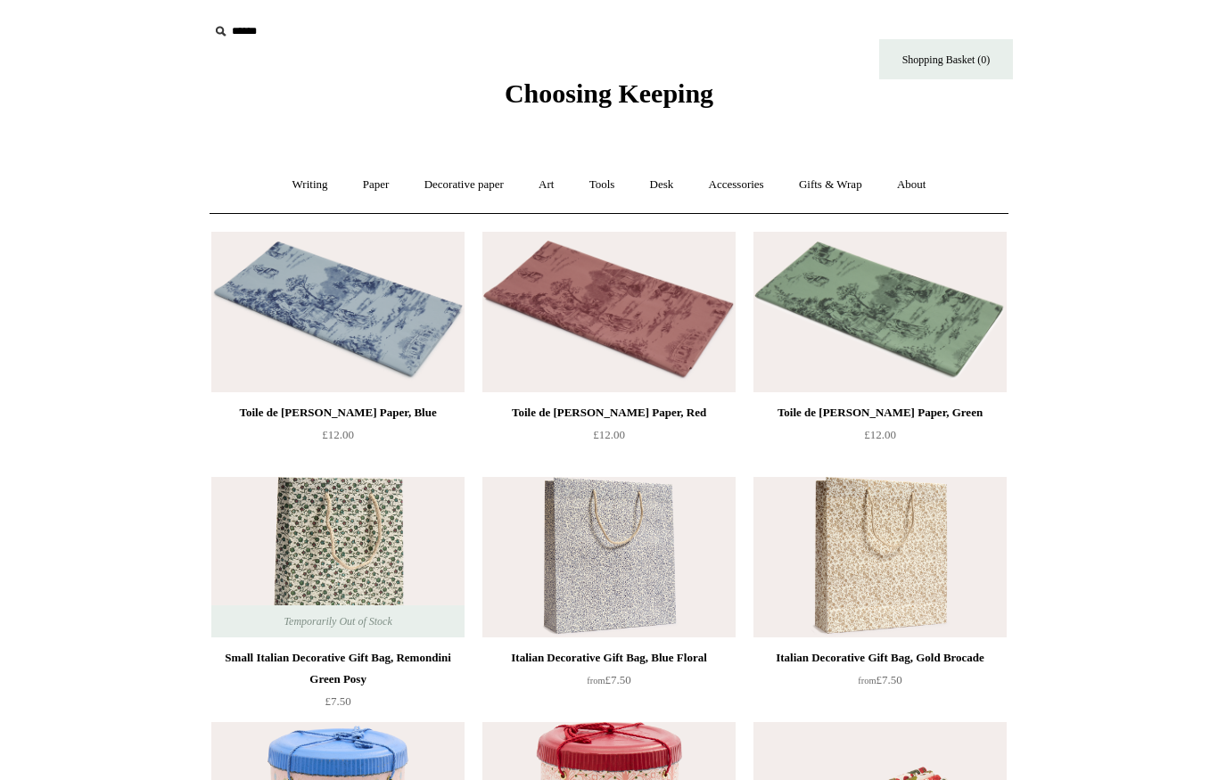
click at [415, 417] on div "Toile de [PERSON_NAME] Paper, Blue" at bounding box center [338, 412] width 244 height 21
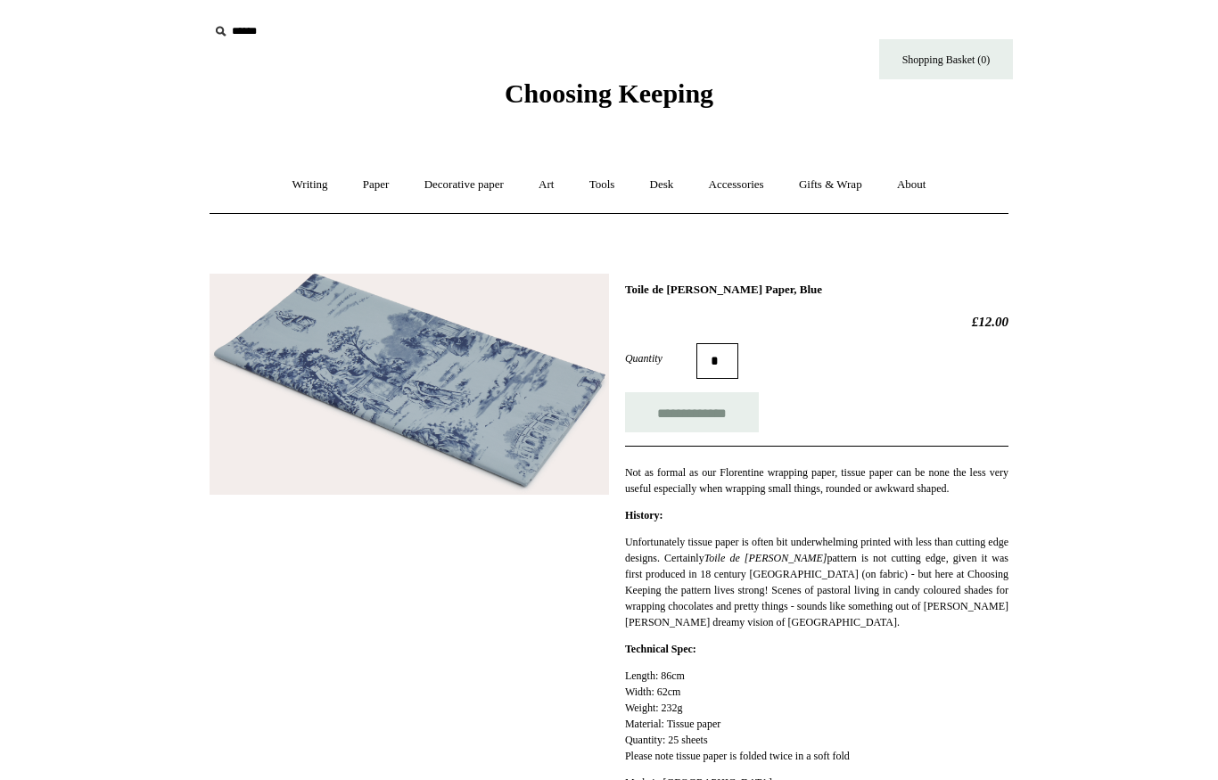
click at [849, 172] on link "Gifts & Wrap +" at bounding box center [830, 184] width 95 height 47
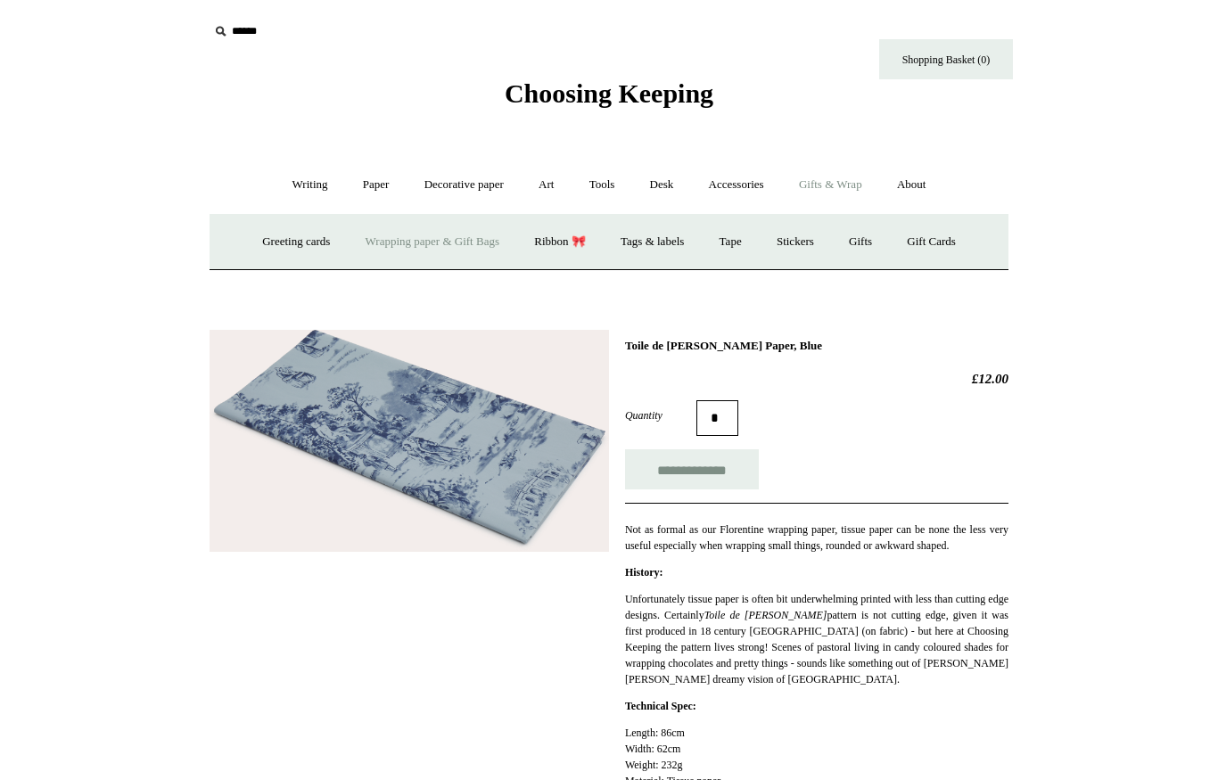
click at [364, 169] on link "Paper +" at bounding box center [376, 184] width 59 height 47
